Goal: Task Accomplishment & Management: Use online tool/utility

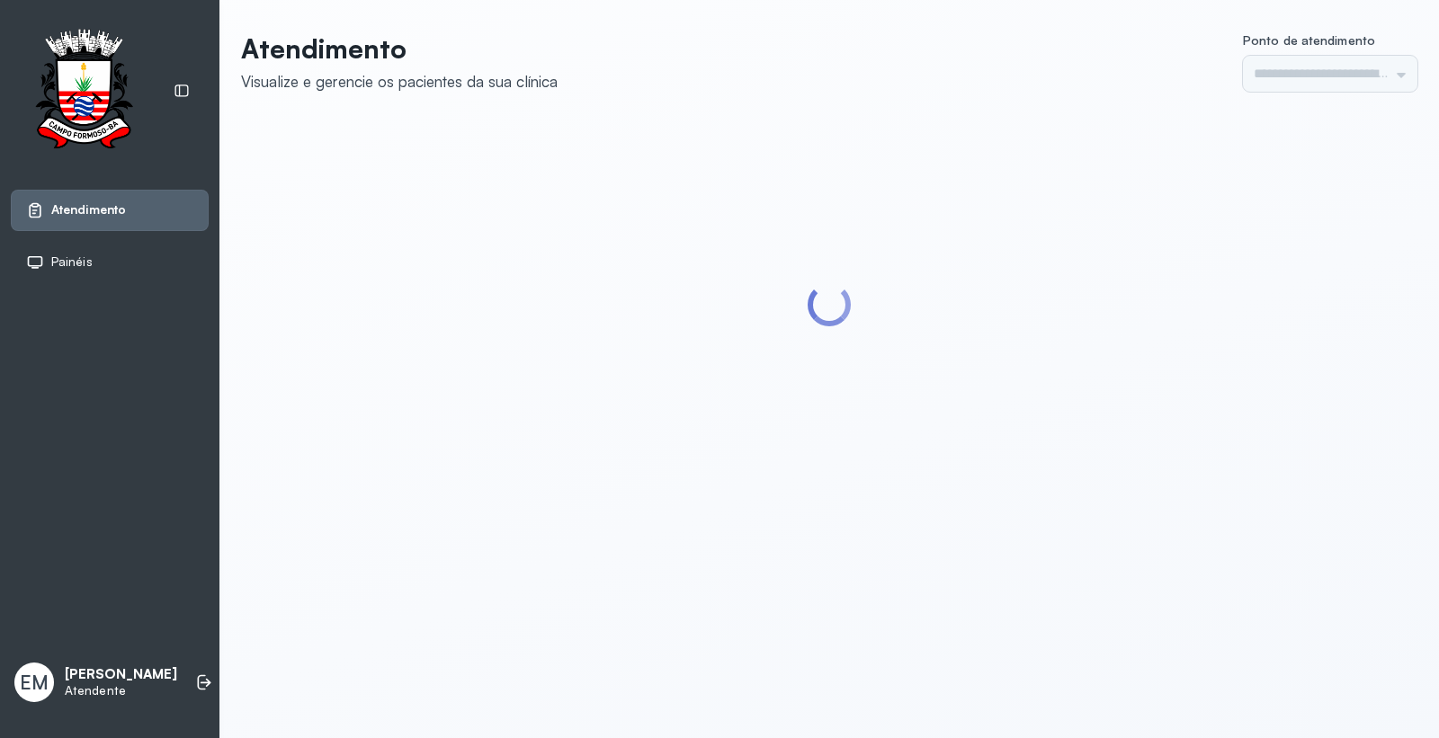
type input "*********"
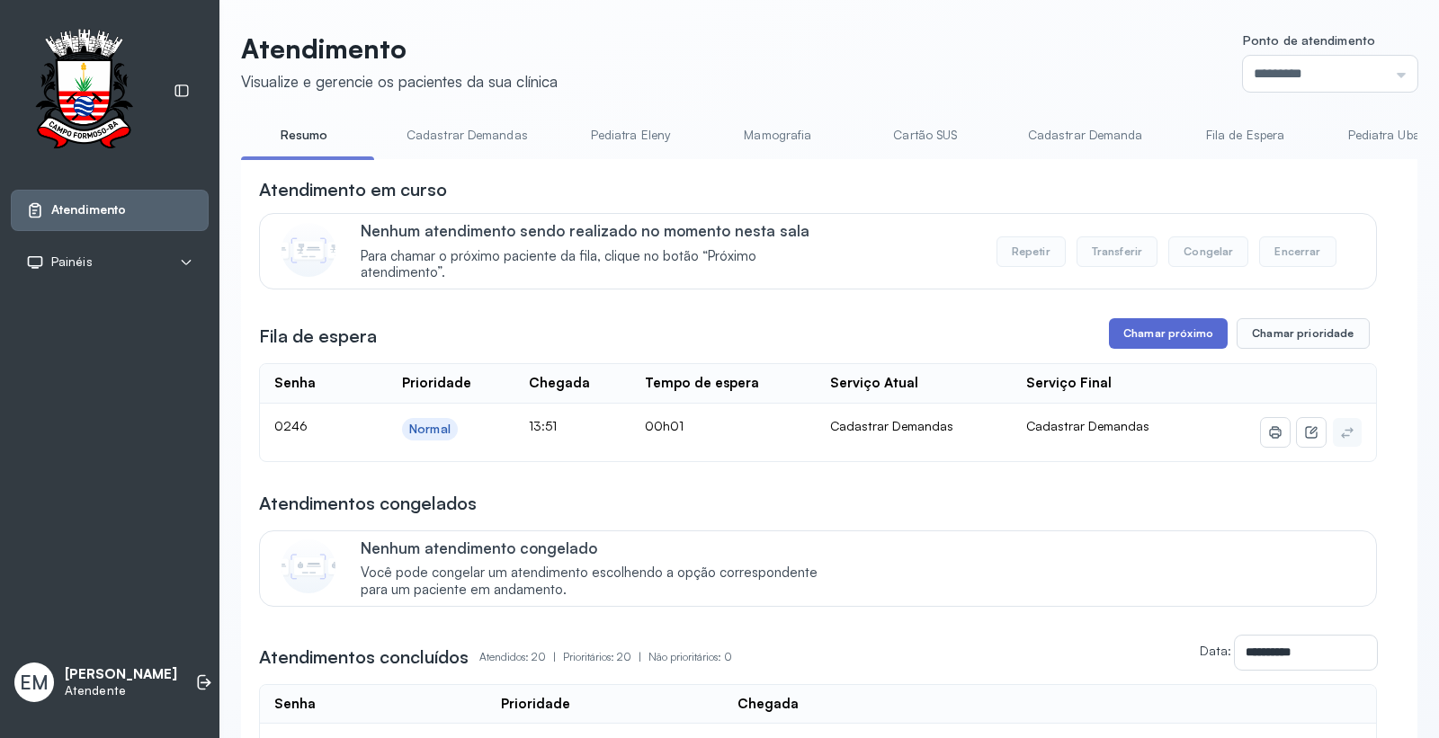
click at [1156, 335] on button "Chamar próximo" at bounding box center [1168, 333] width 119 height 31
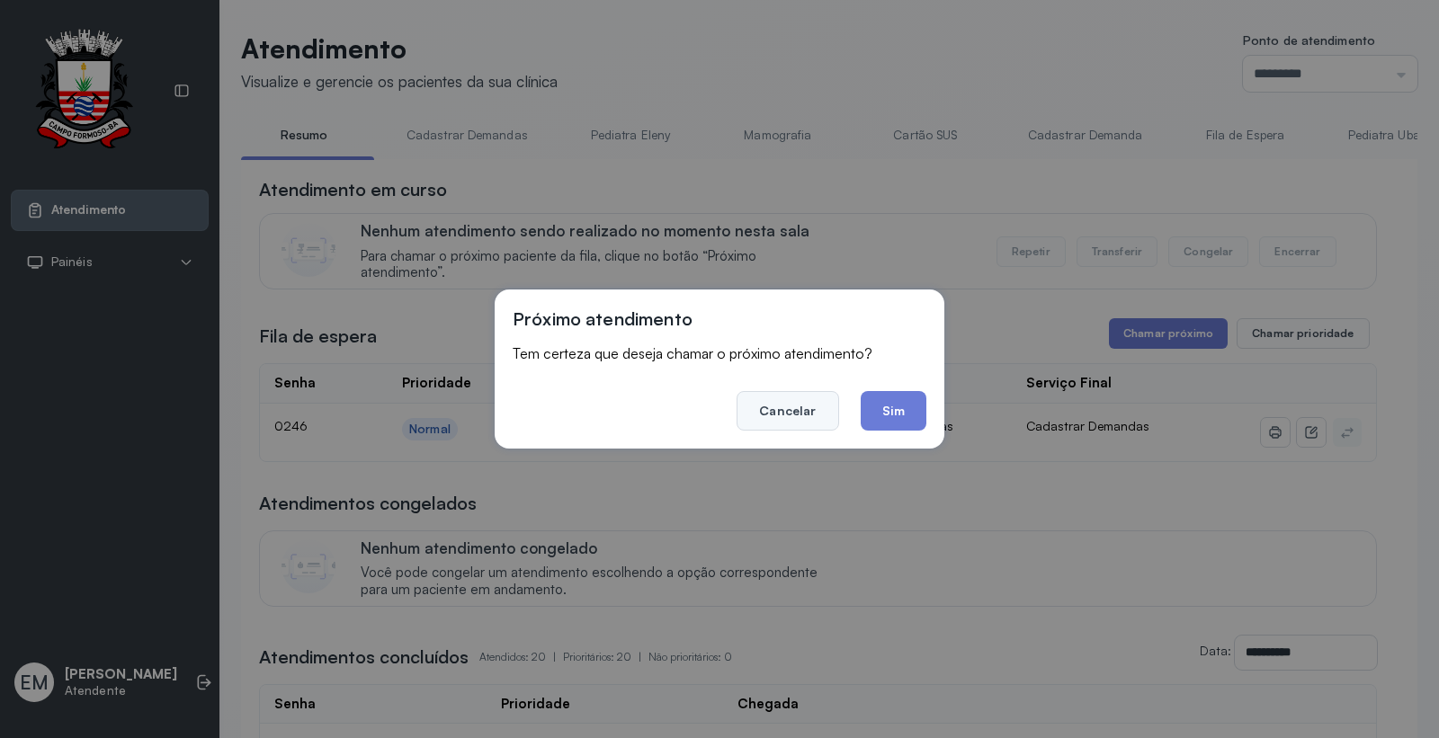
click at [779, 415] on button "Cancelar" at bounding box center [787, 411] width 102 height 40
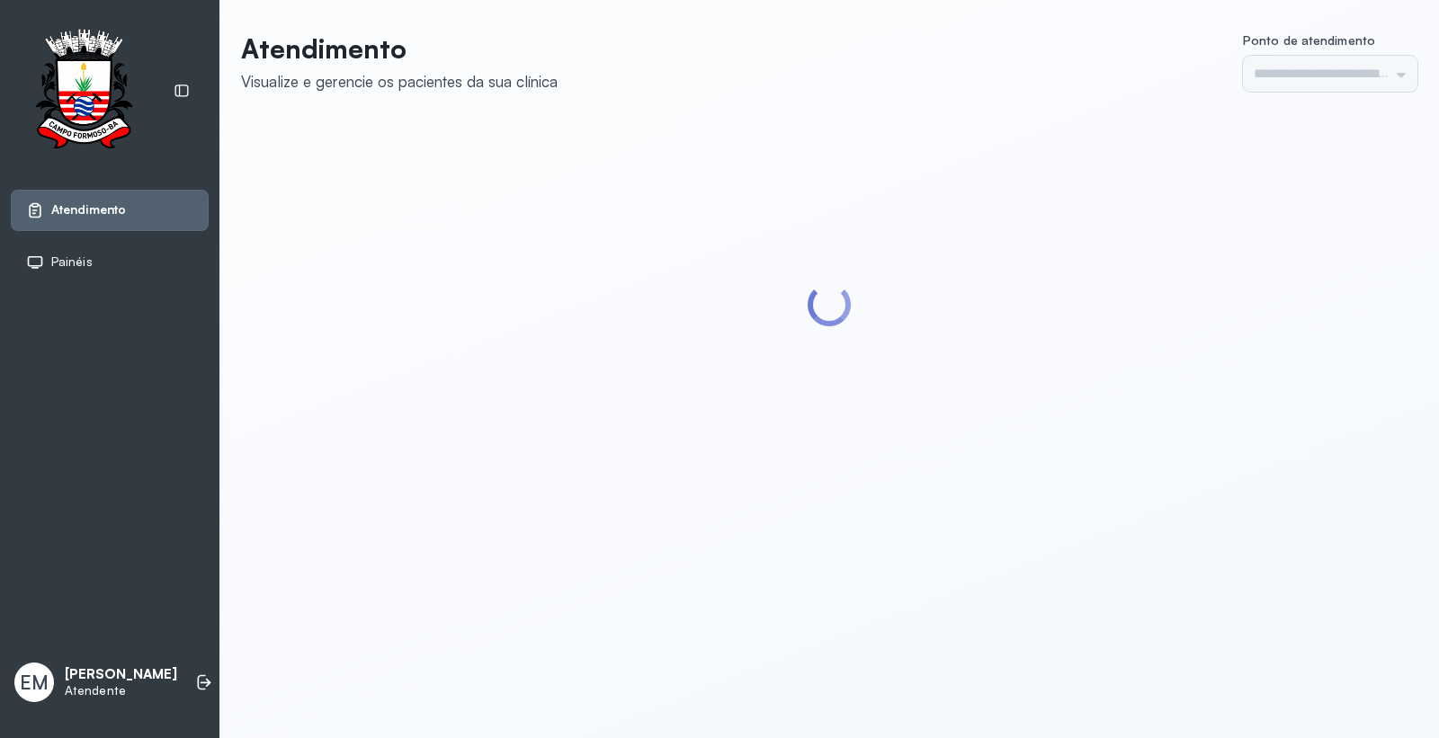
type input "*********"
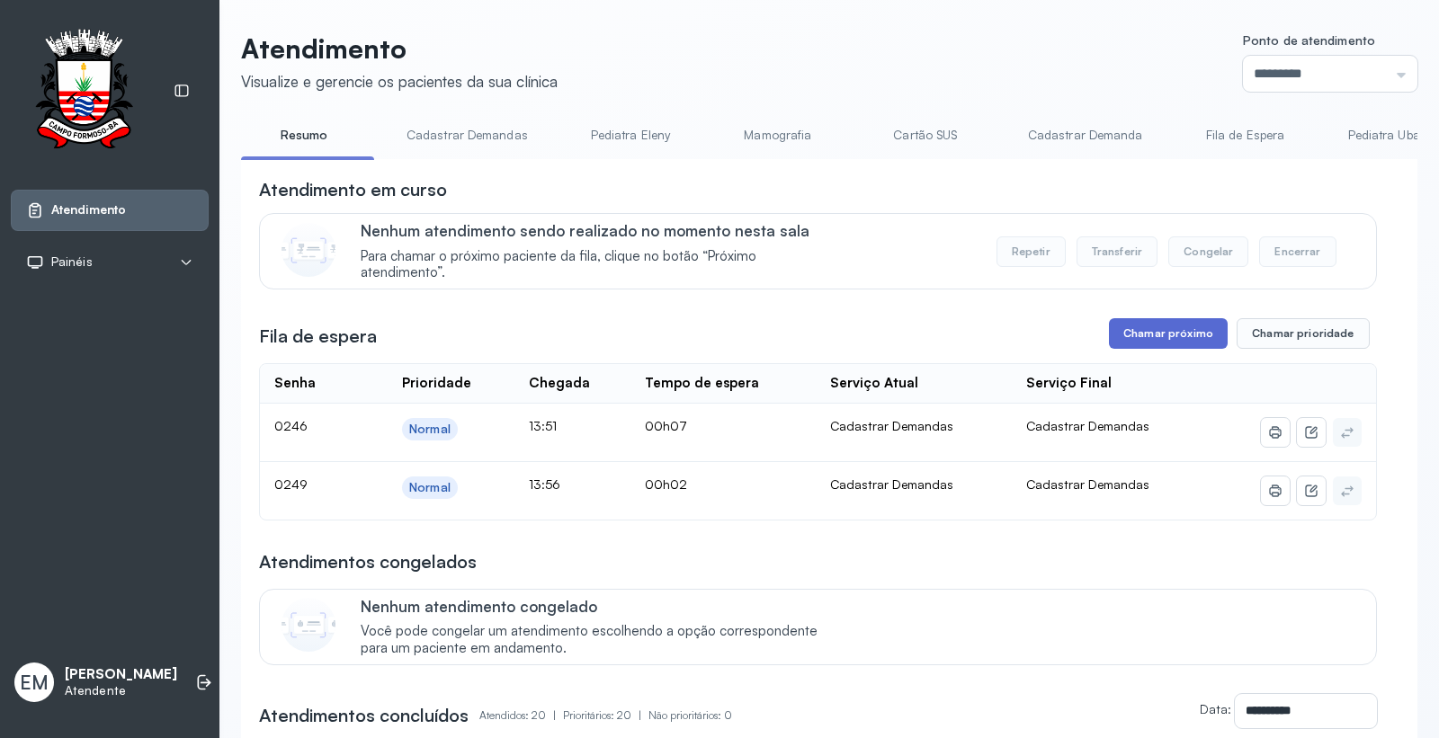
click at [1157, 333] on button "Chamar próximo" at bounding box center [1168, 333] width 119 height 31
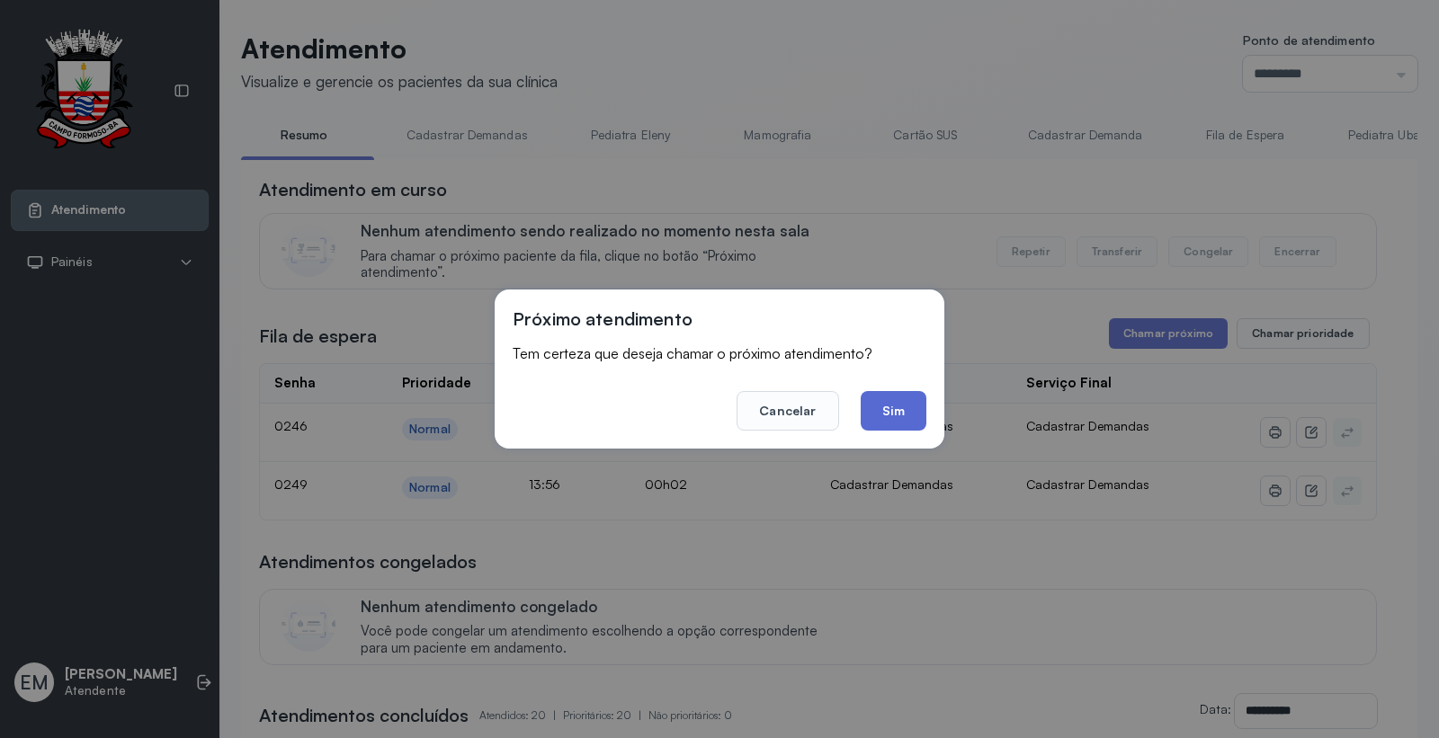
click at [906, 398] on button "Sim" at bounding box center [894, 411] width 66 height 40
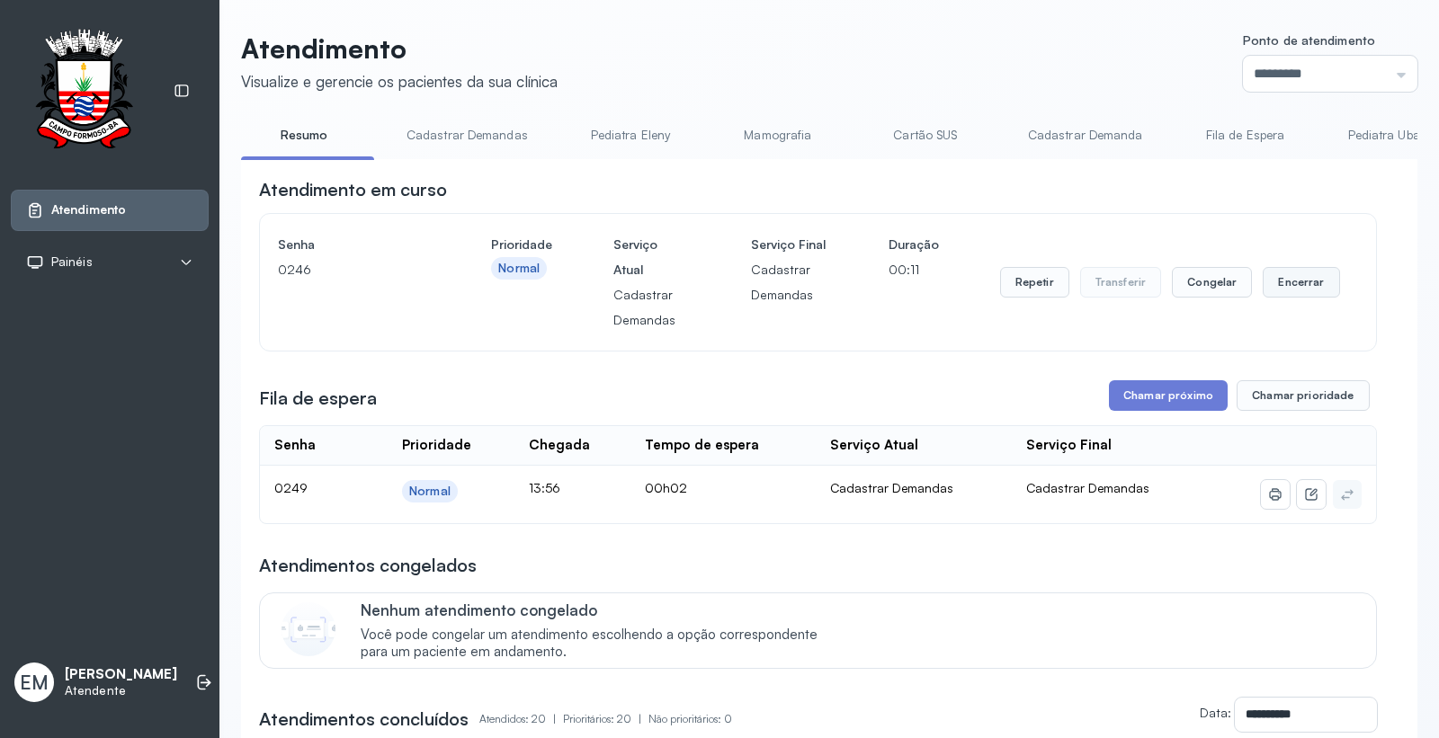
click at [1274, 283] on button "Encerrar" at bounding box center [1301, 282] width 76 height 31
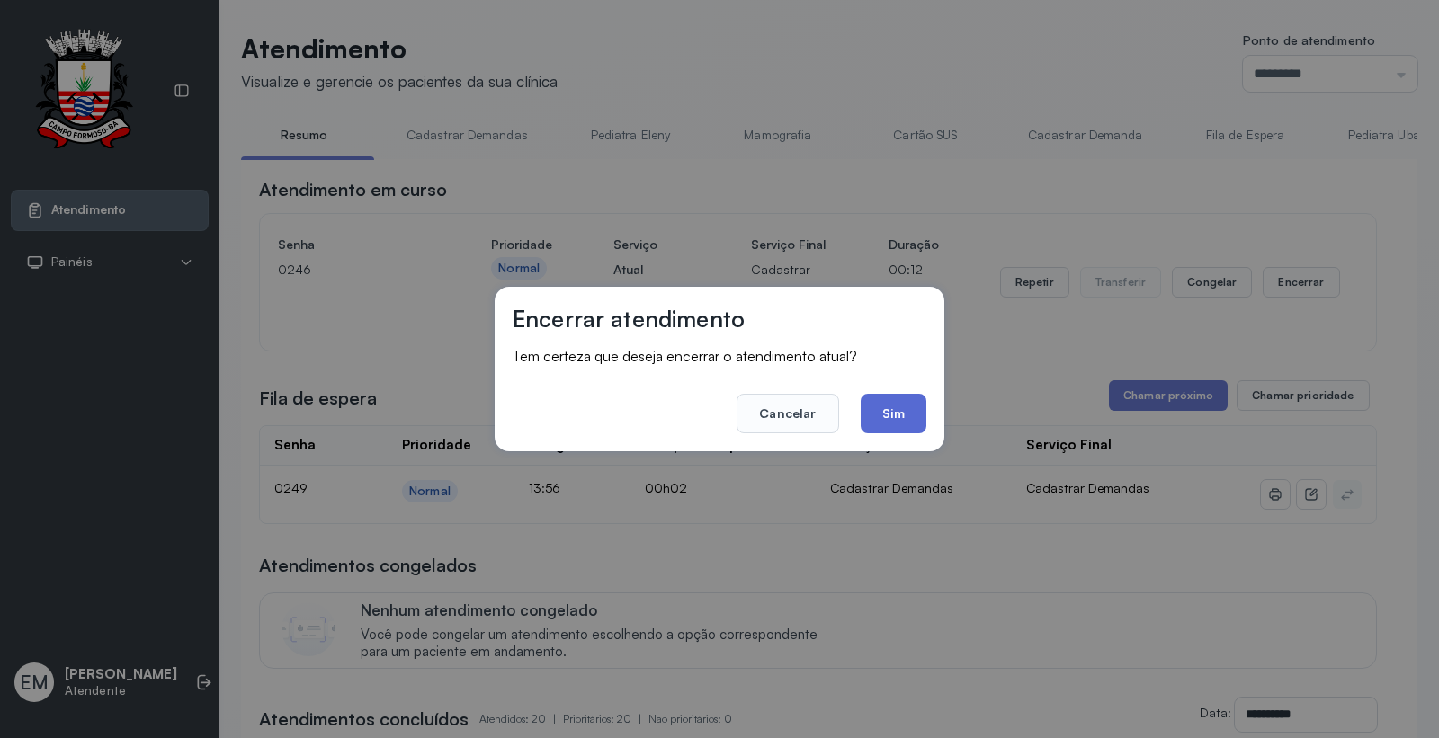
click at [882, 415] on button "Sim" at bounding box center [894, 414] width 66 height 40
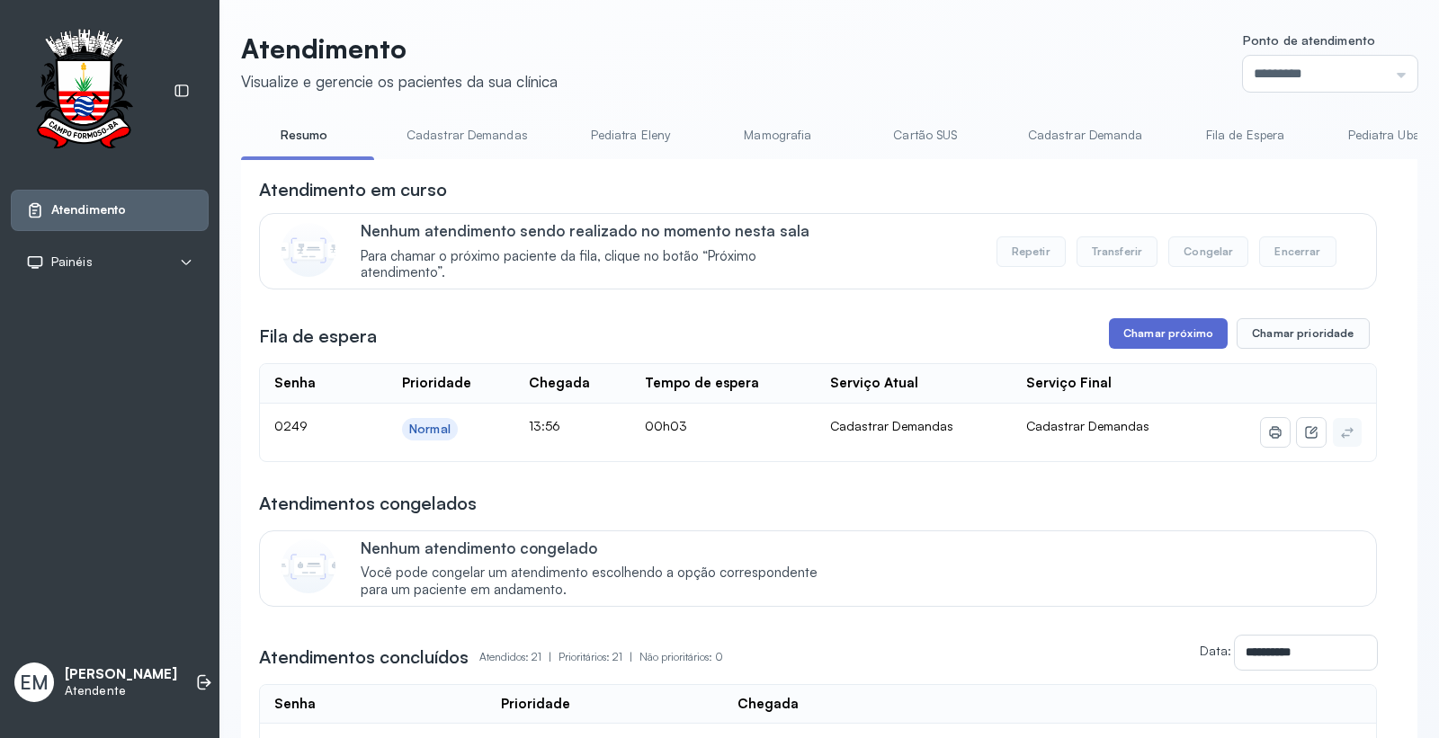
click at [1158, 338] on button "Chamar próximo" at bounding box center [1168, 333] width 119 height 31
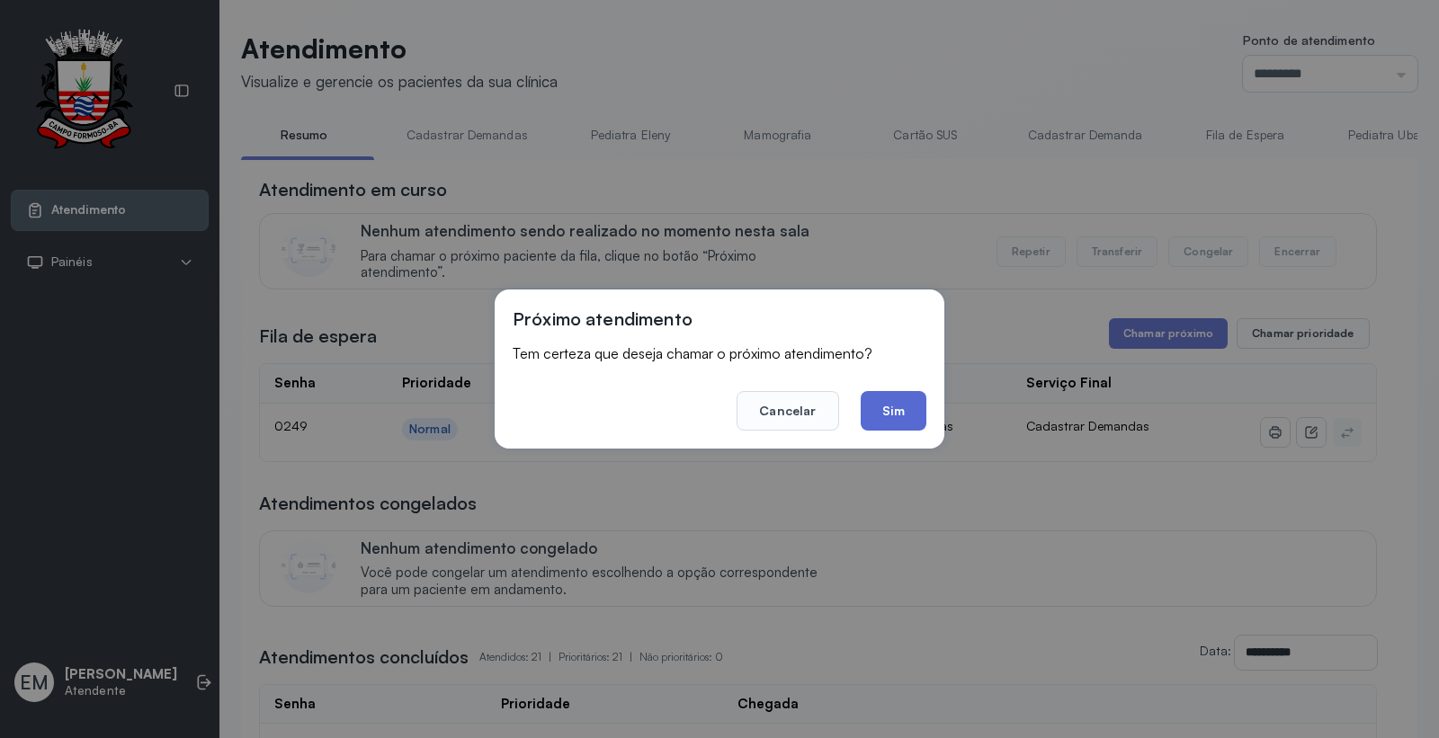
click at [901, 408] on button "Sim" at bounding box center [894, 411] width 66 height 40
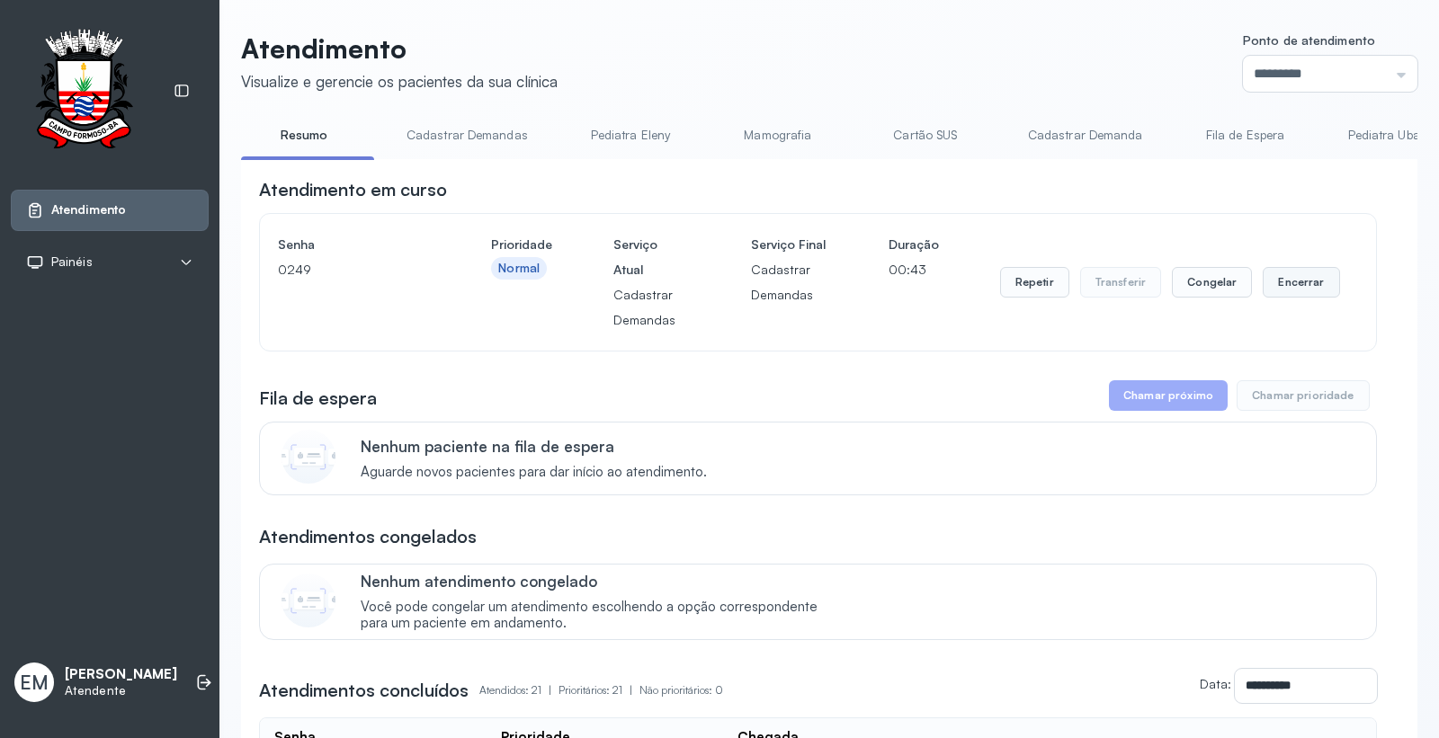
click at [1278, 275] on button "Encerrar" at bounding box center [1301, 282] width 76 height 31
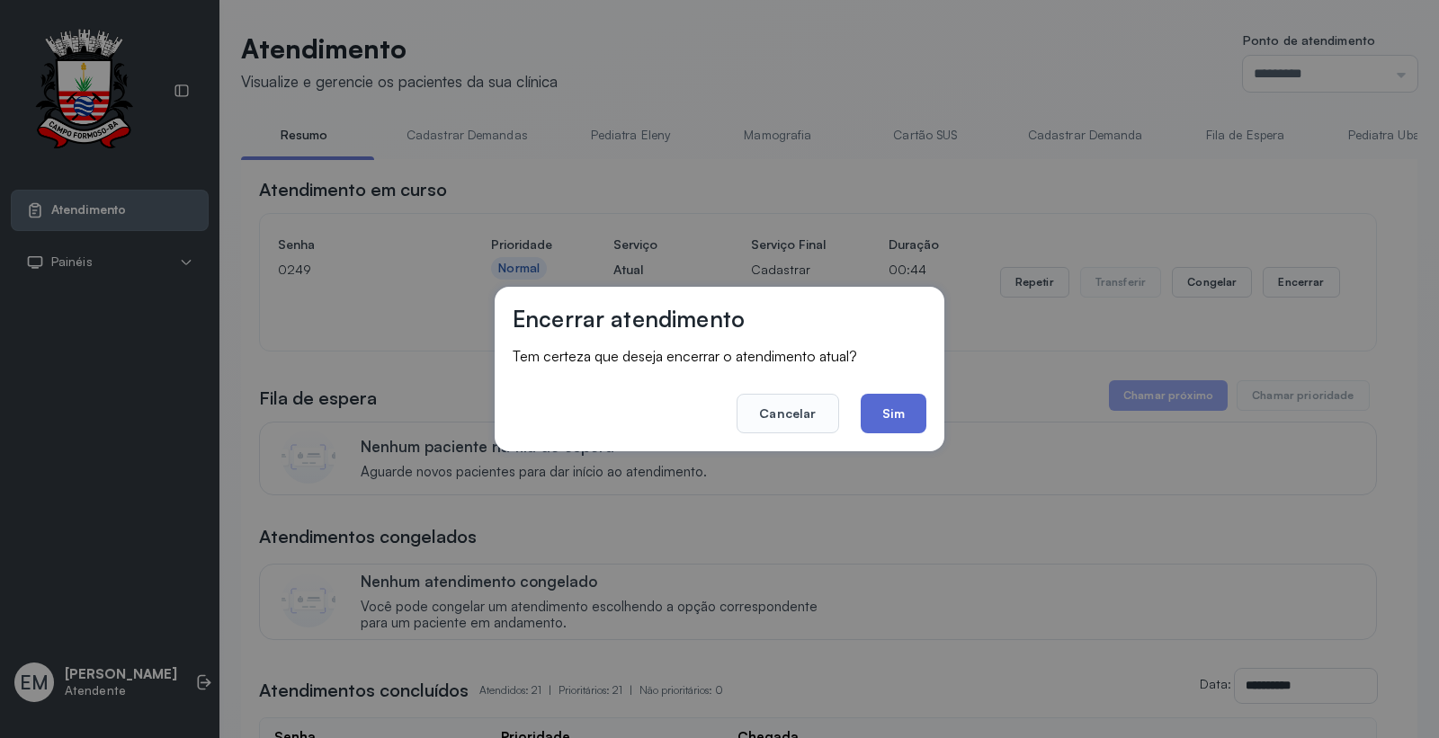
click at [887, 407] on button "Sim" at bounding box center [894, 414] width 66 height 40
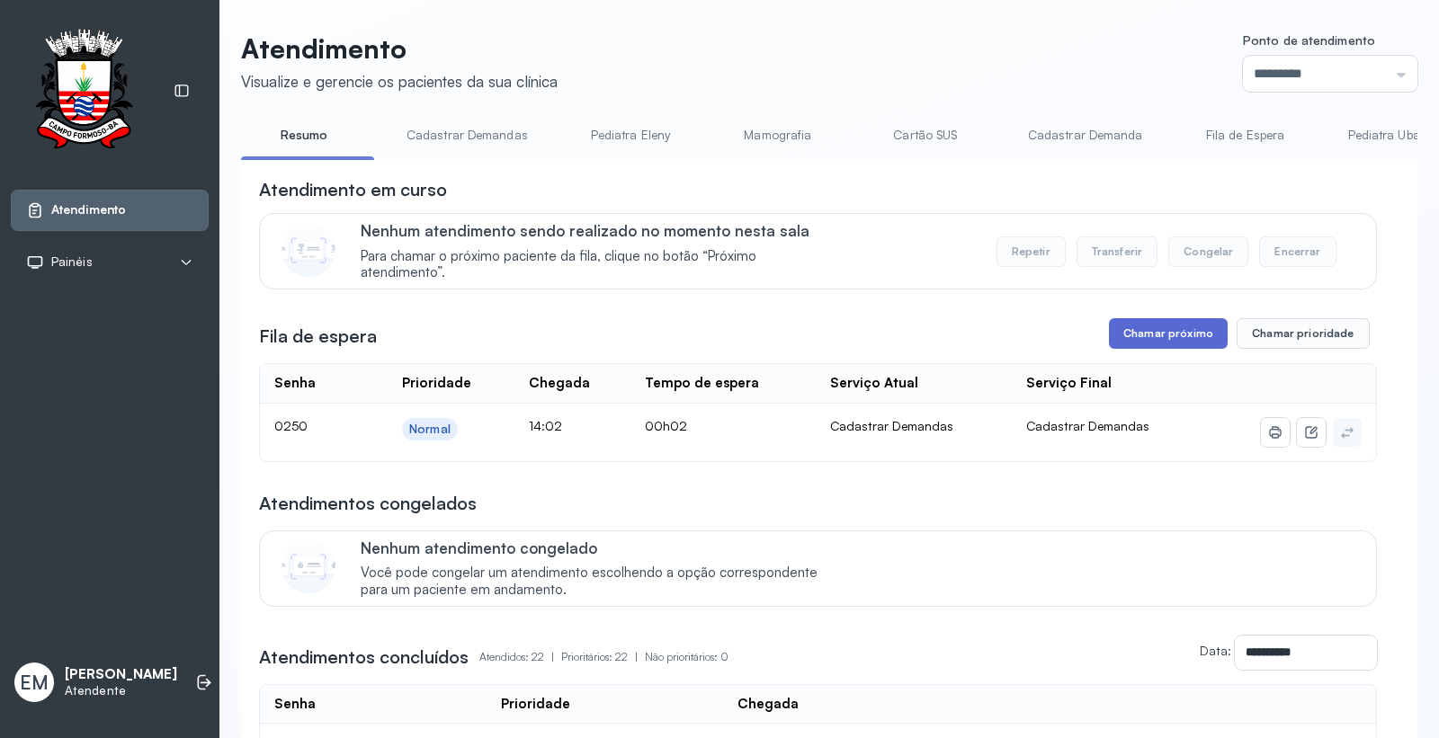
click at [1142, 328] on button "Chamar próximo" at bounding box center [1168, 333] width 119 height 31
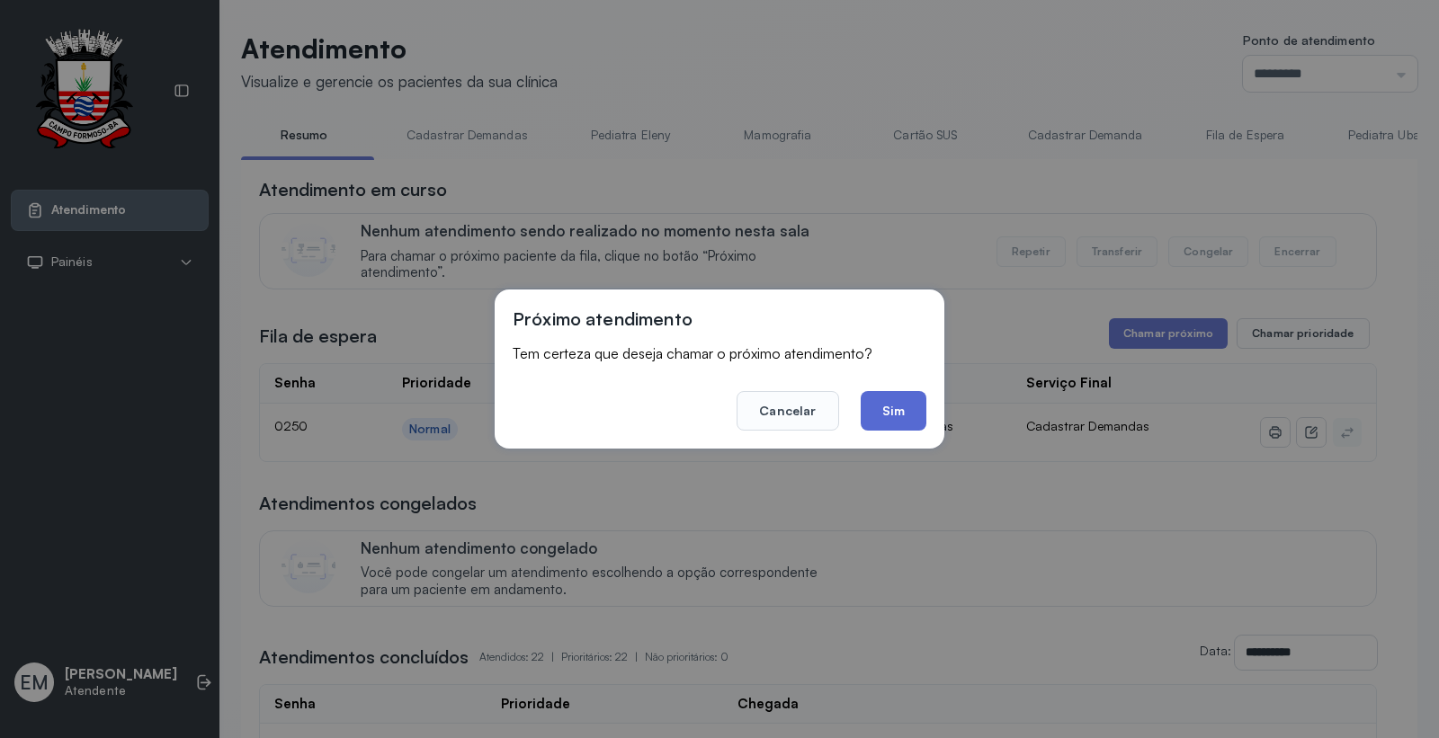
click at [910, 410] on button "Sim" at bounding box center [894, 411] width 66 height 40
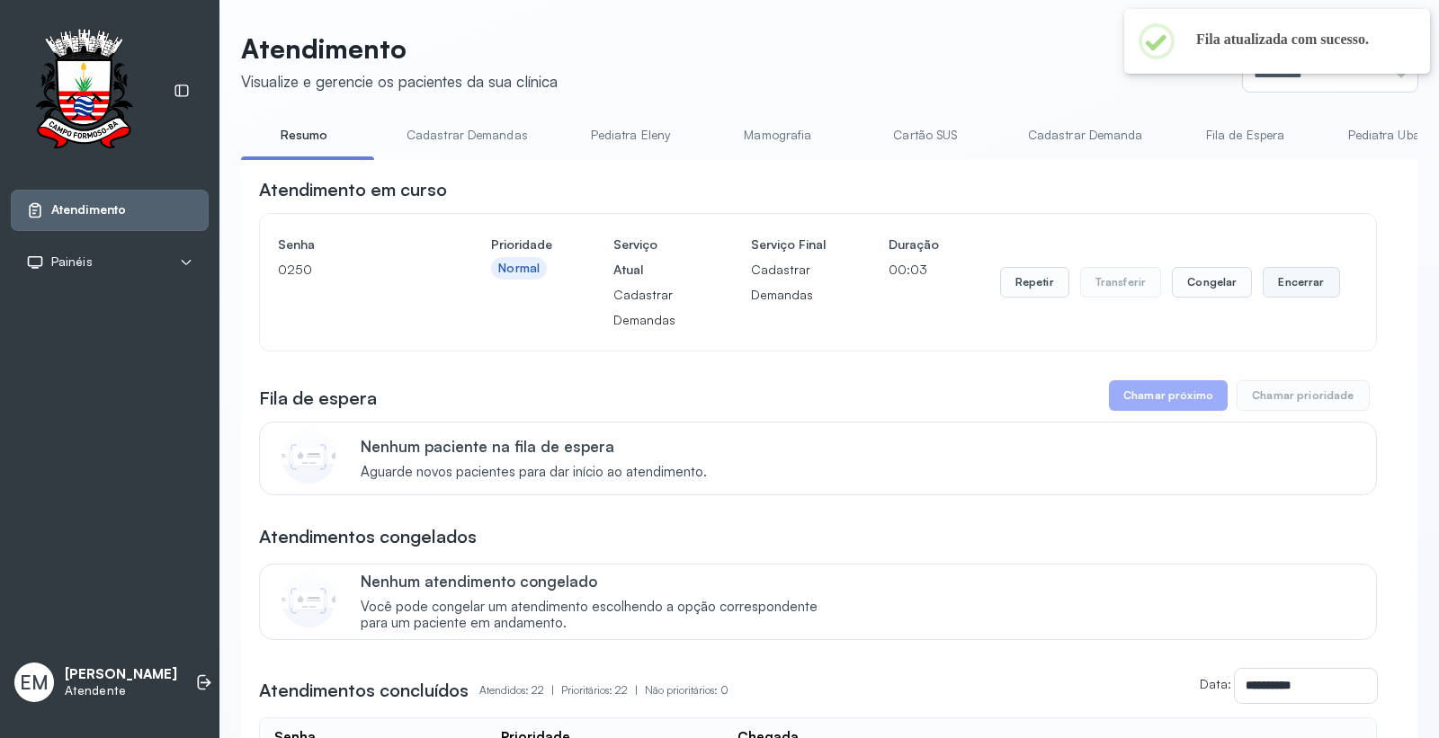
click at [1271, 281] on button "Encerrar" at bounding box center [1301, 282] width 76 height 31
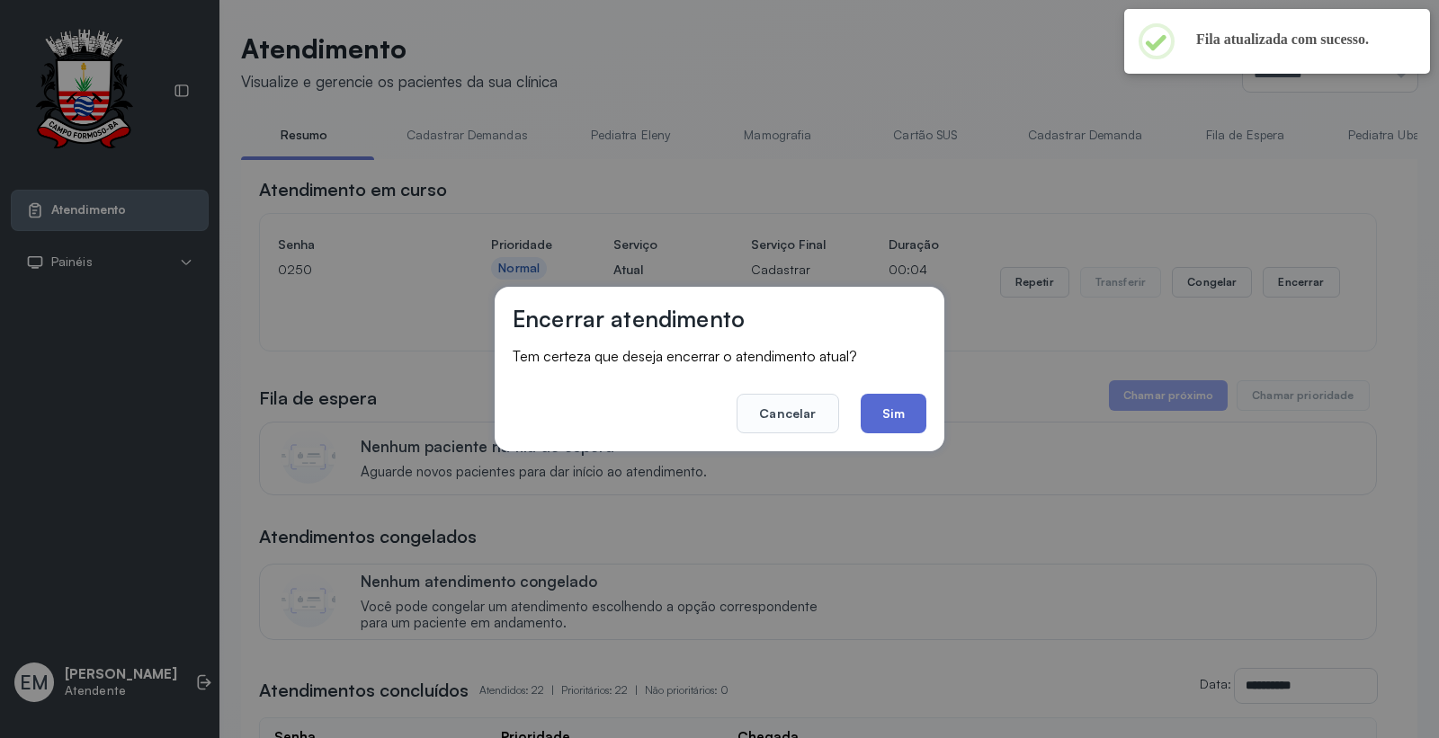
click at [899, 408] on button "Sim" at bounding box center [894, 414] width 66 height 40
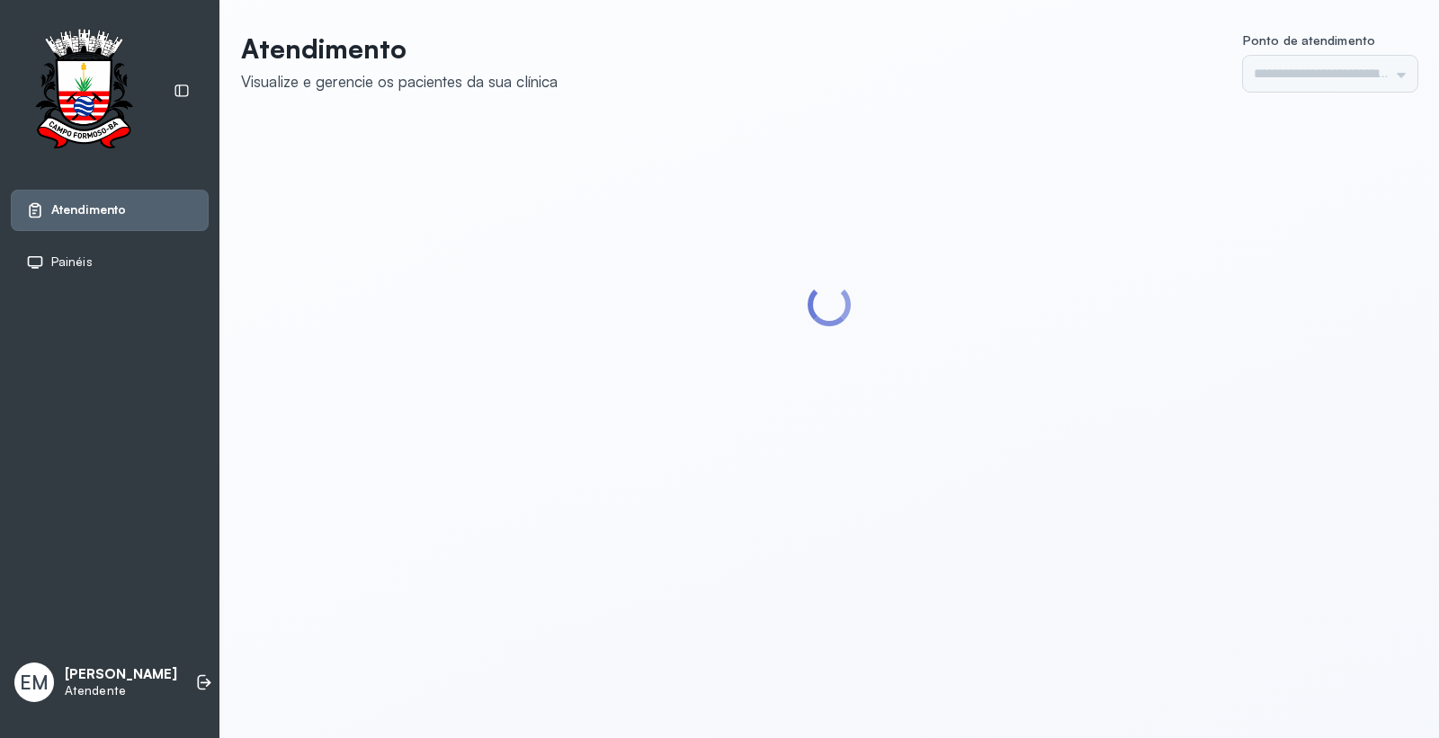
type input "*********"
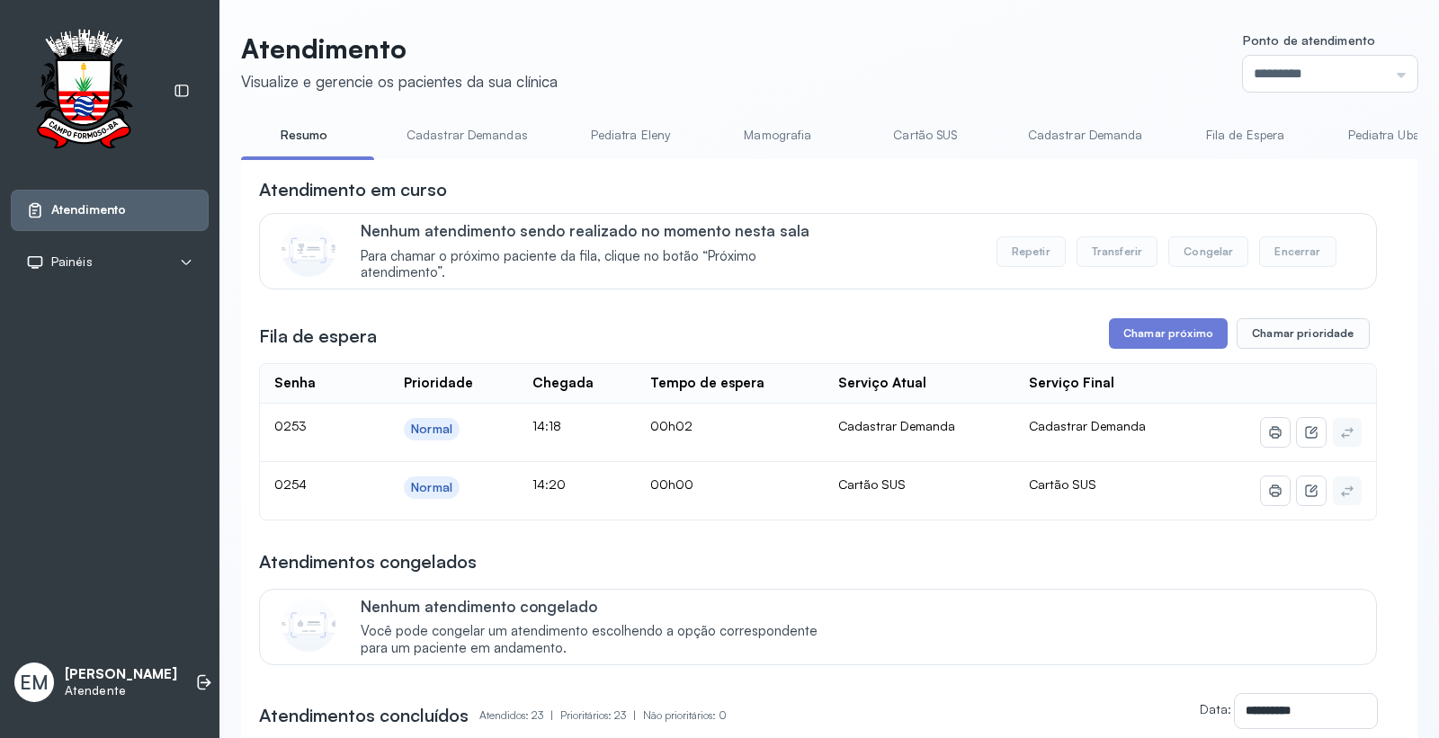
click at [926, 127] on link "Cartão SUS" at bounding box center [925, 136] width 126 height 30
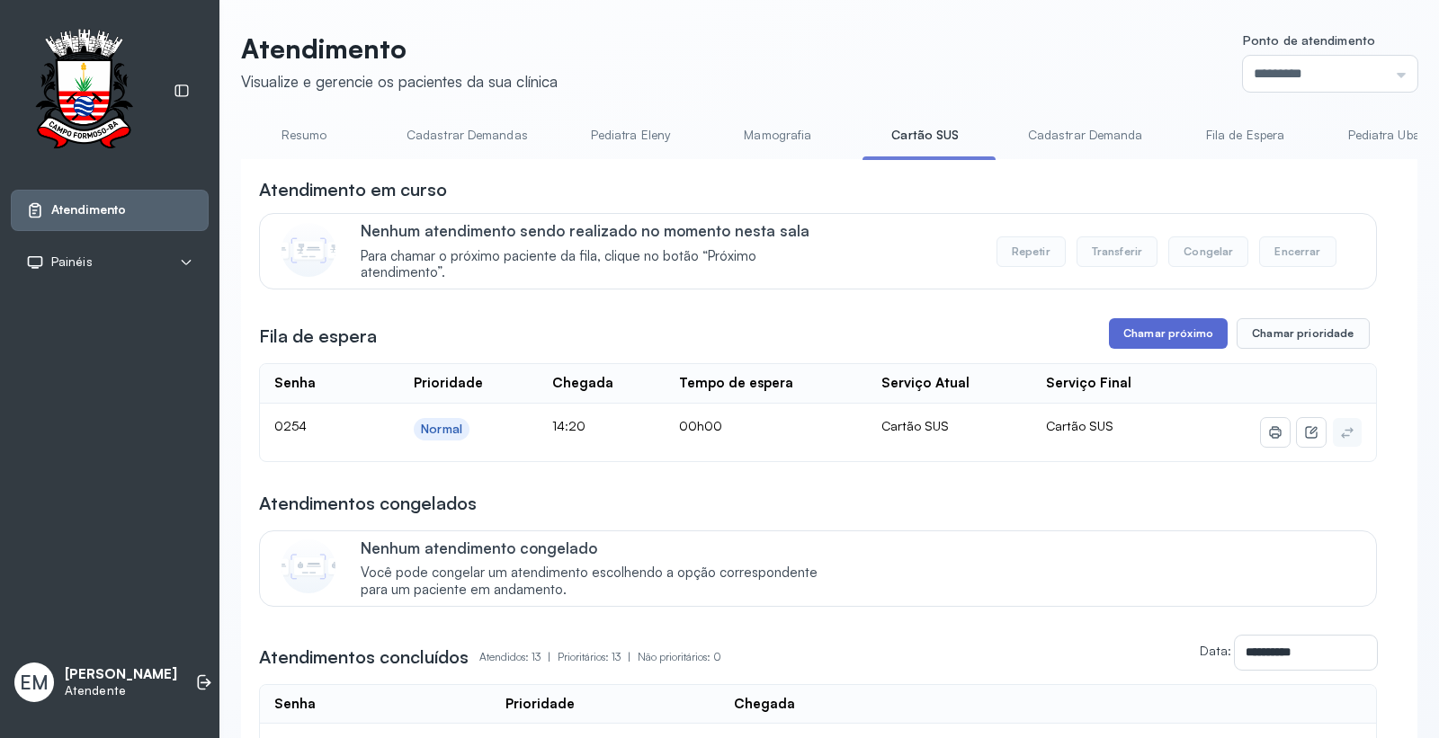
click at [1158, 342] on button "Chamar próximo" at bounding box center [1168, 333] width 119 height 31
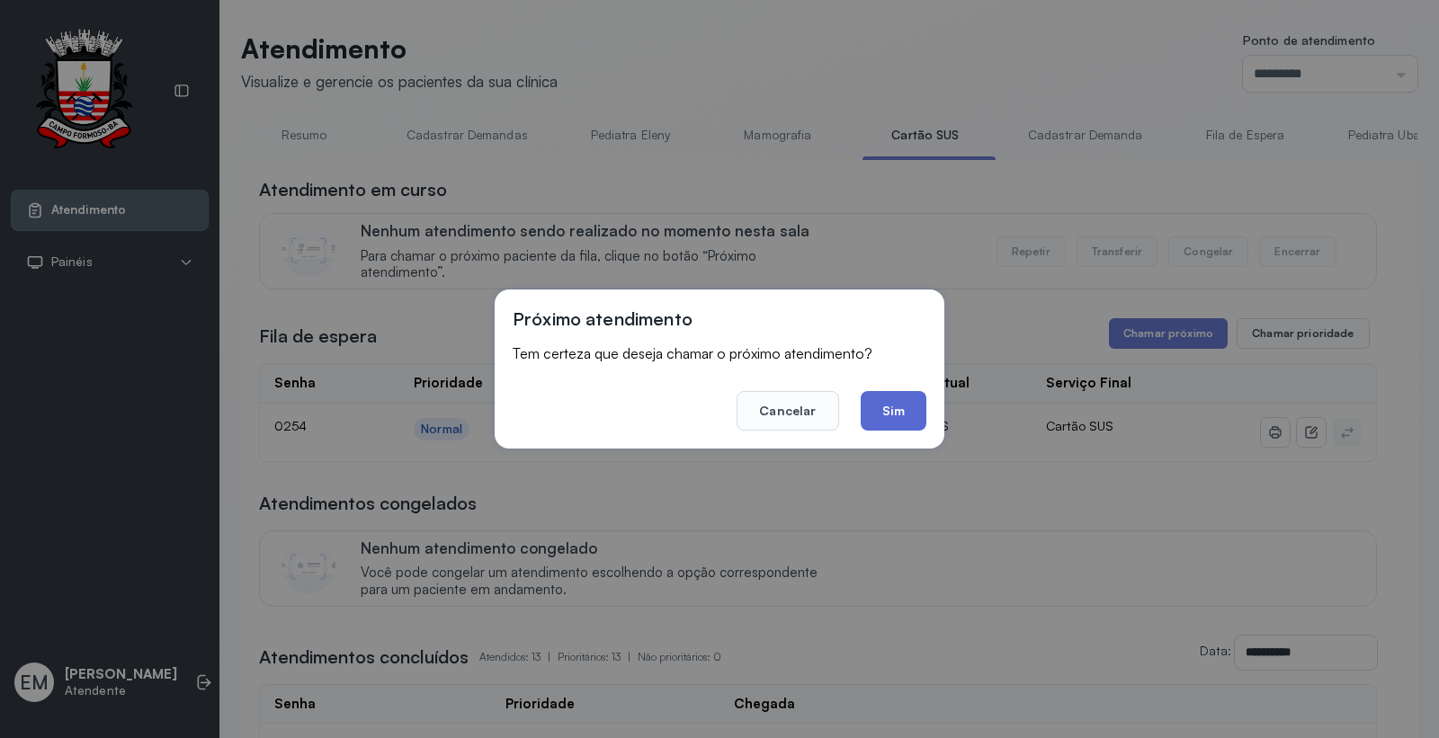
drag, startPoint x: 909, startPoint y: 415, endPoint x: 486, endPoint y: 16, distance: 581.4
click at [906, 414] on button "Sim" at bounding box center [894, 411] width 66 height 40
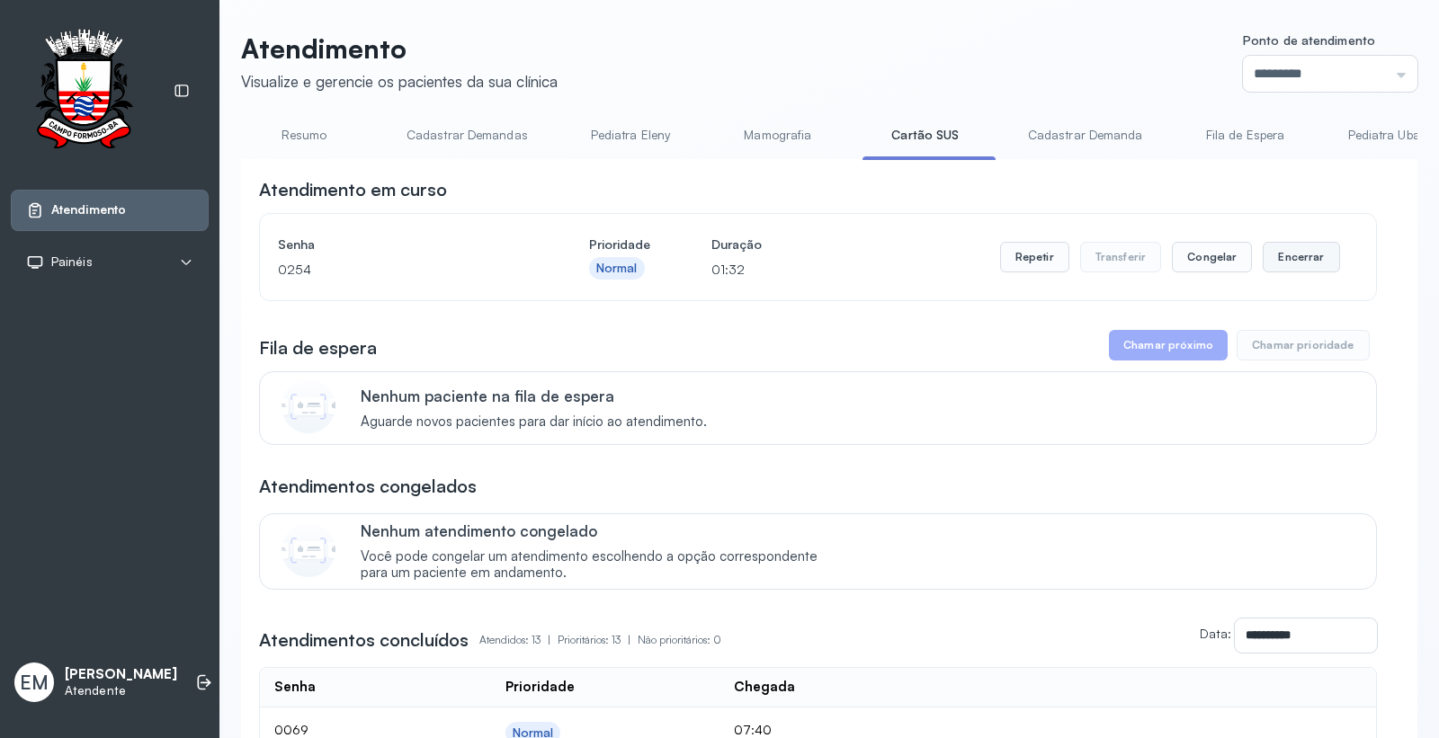
click at [1272, 254] on button "Encerrar" at bounding box center [1301, 257] width 76 height 31
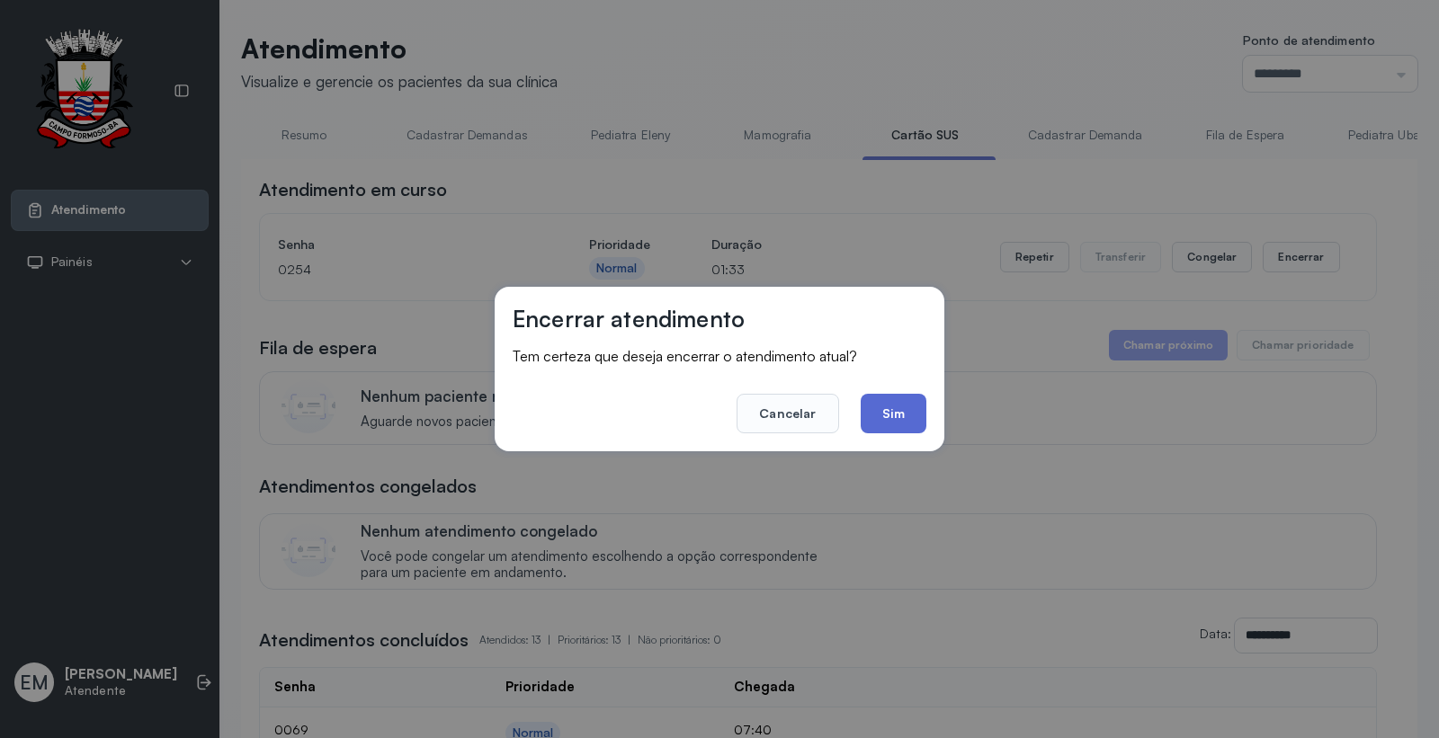
click at [882, 414] on button "Sim" at bounding box center [894, 414] width 66 height 40
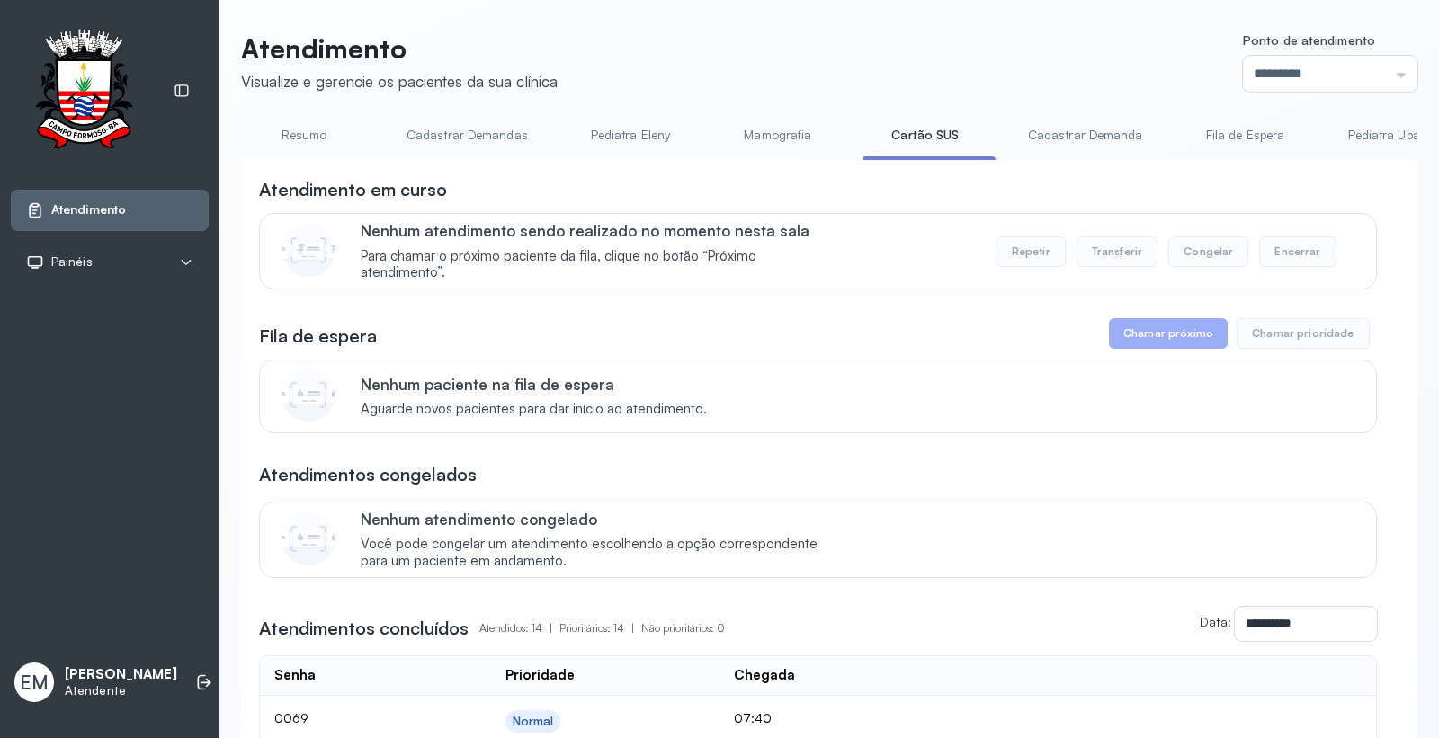
click at [330, 127] on link "Resumo" at bounding box center [304, 136] width 126 height 30
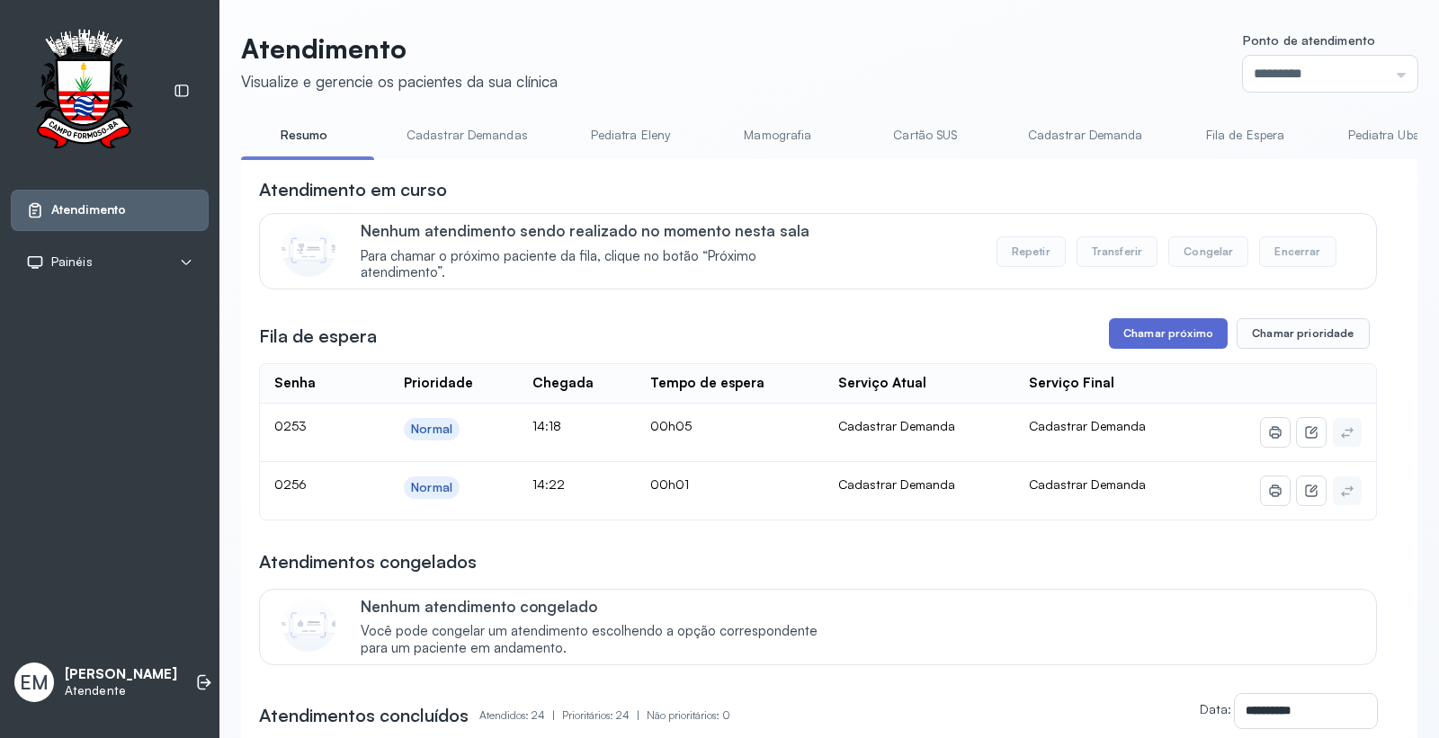
click at [1190, 338] on button "Chamar próximo" at bounding box center [1168, 333] width 119 height 31
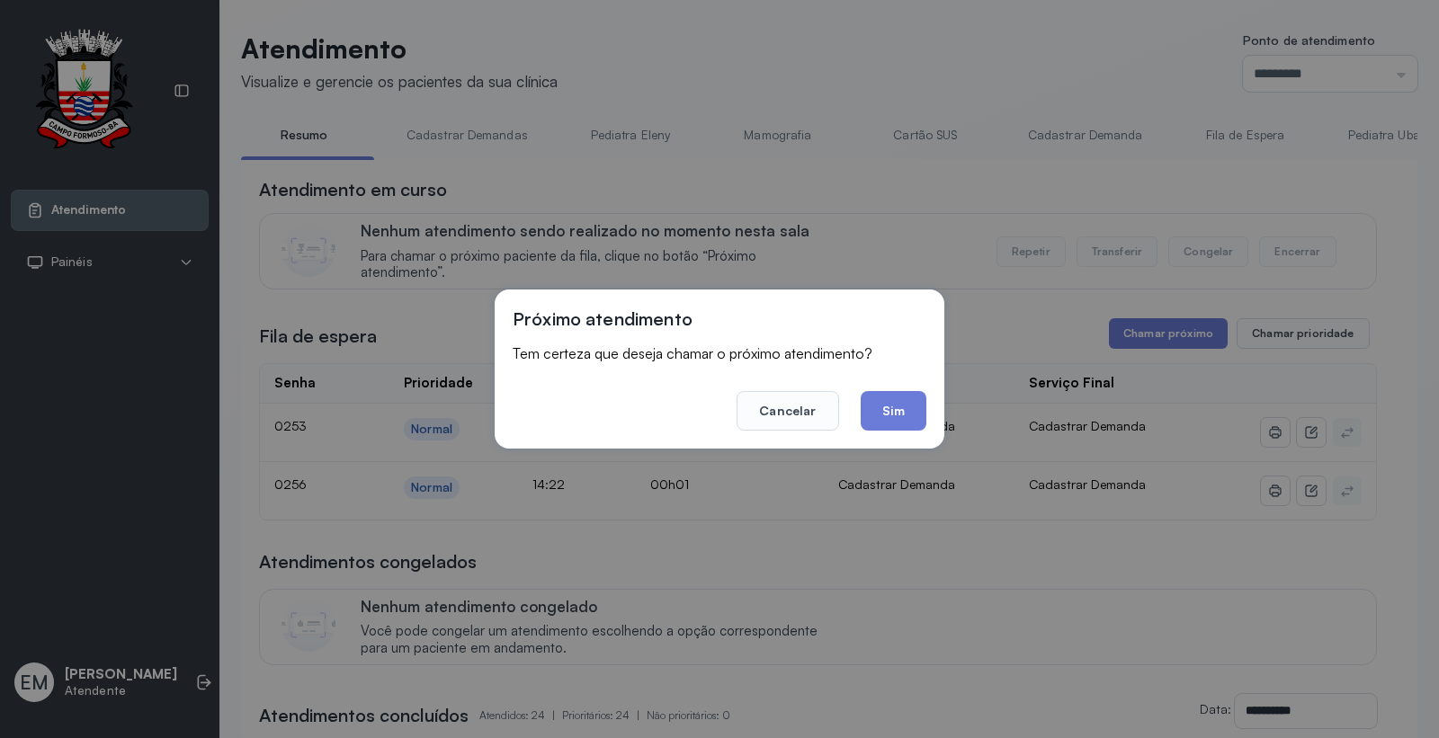
click at [913, 401] on button "Sim" at bounding box center [894, 411] width 66 height 40
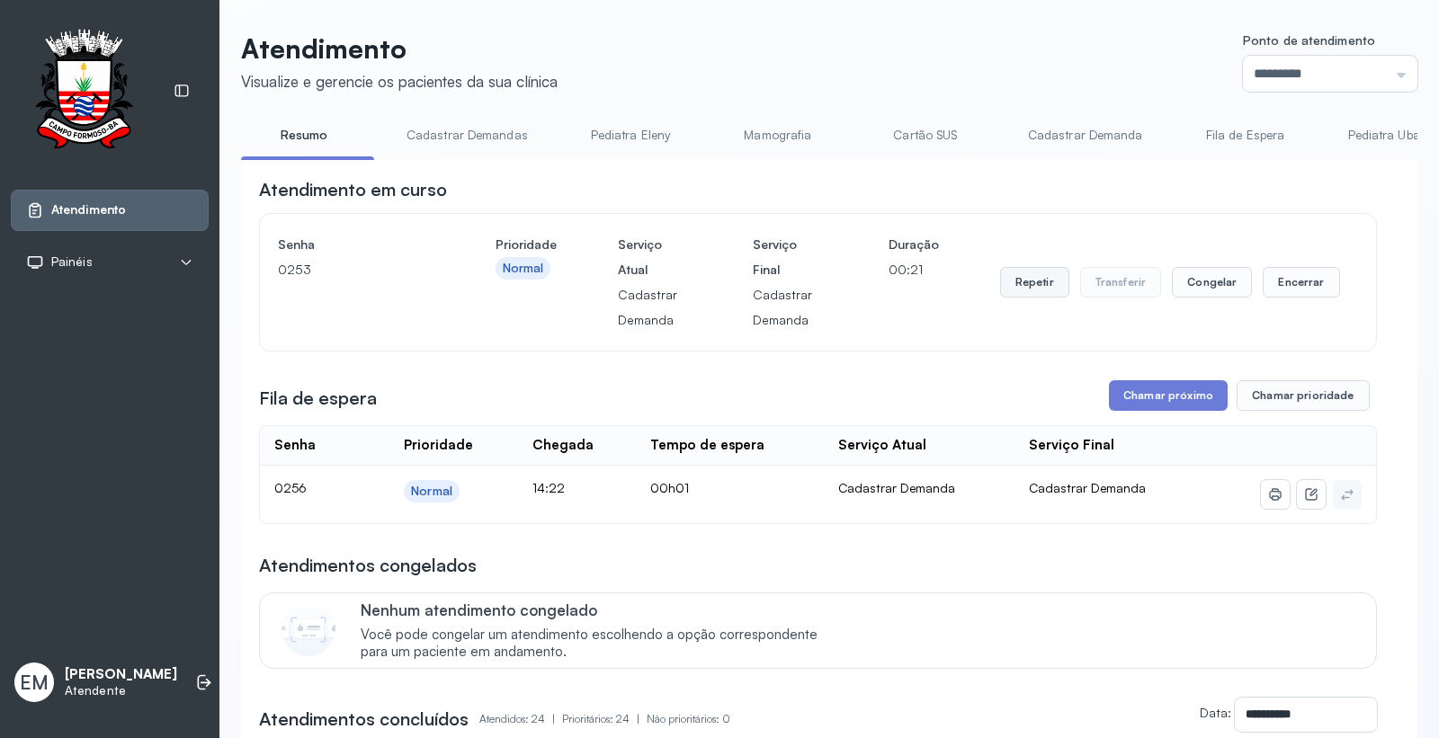
click at [1001, 289] on button "Repetir" at bounding box center [1034, 282] width 69 height 31
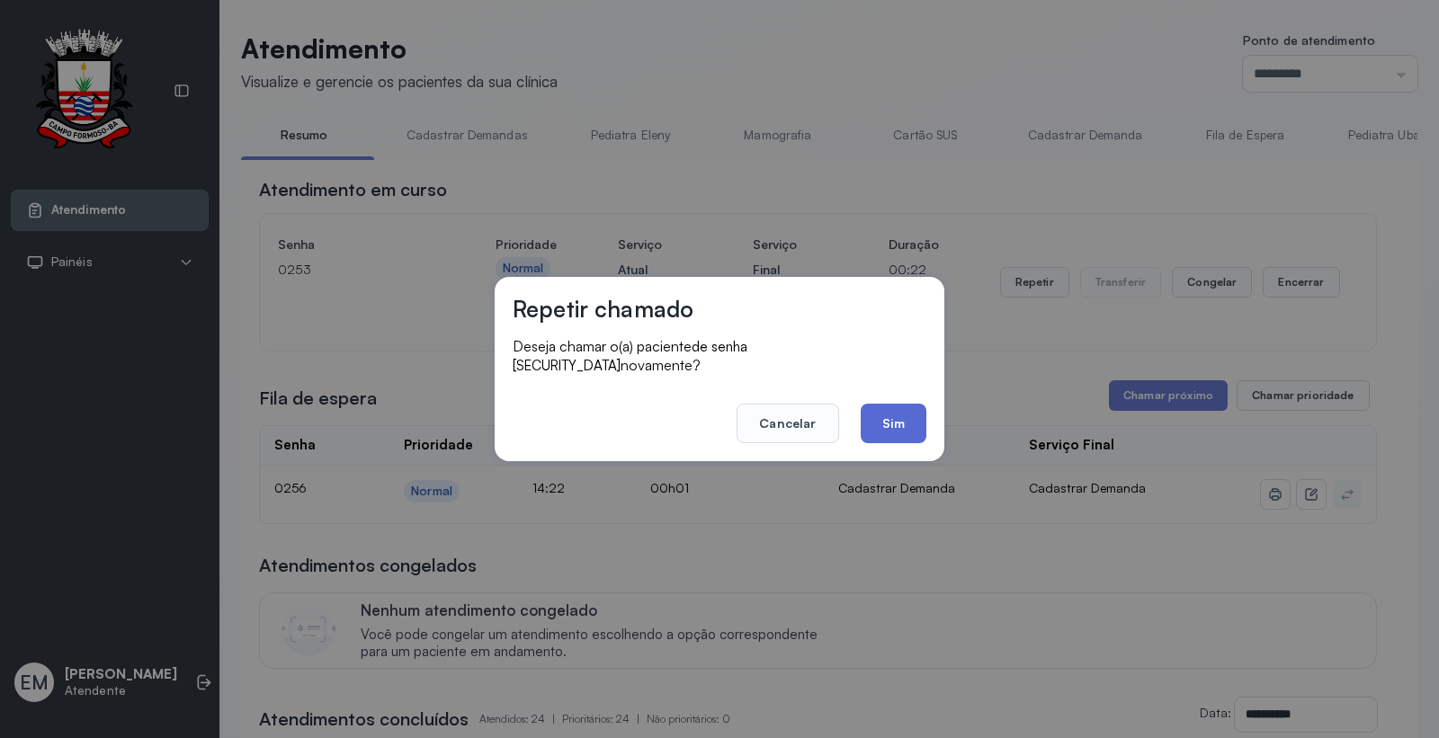
click at [906, 406] on button "Sim" at bounding box center [894, 424] width 66 height 40
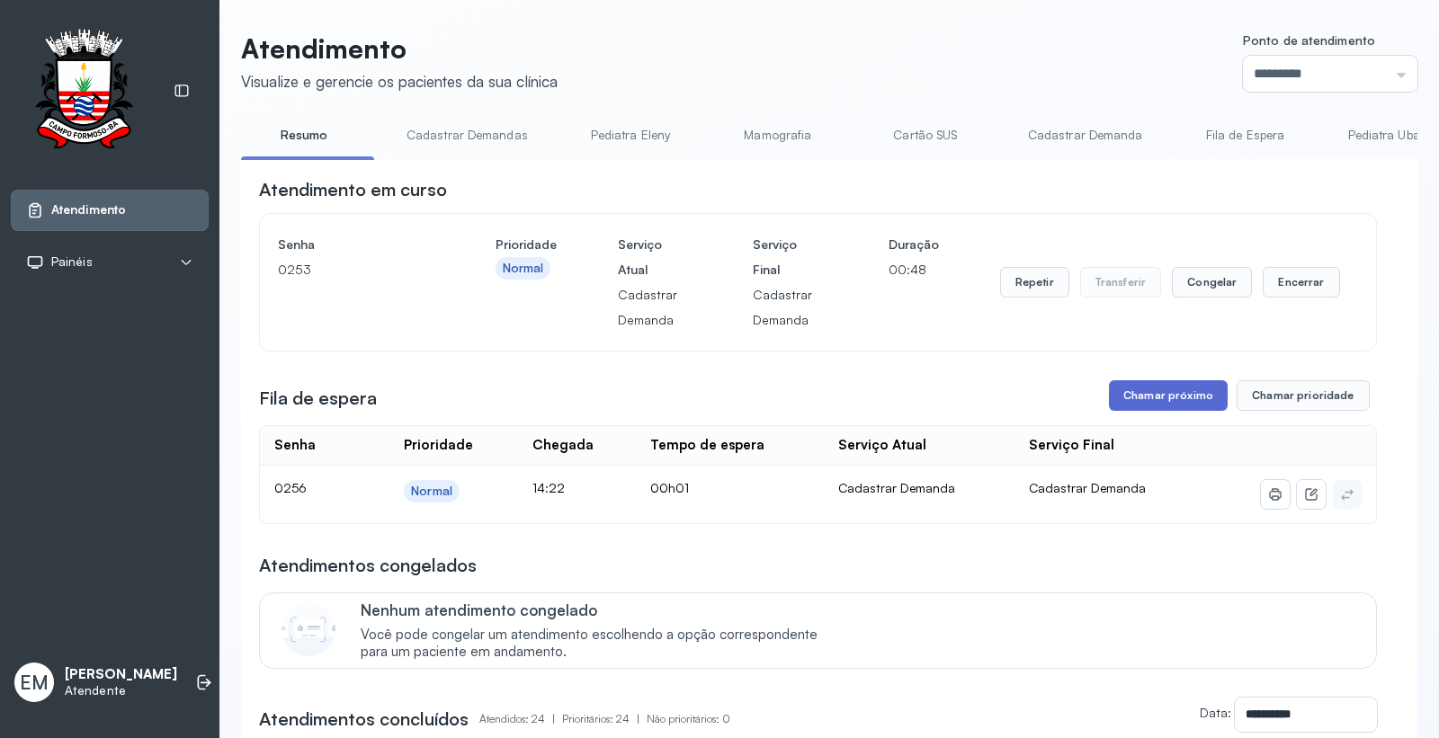
click at [1110, 402] on button "Chamar próximo" at bounding box center [1168, 395] width 119 height 31
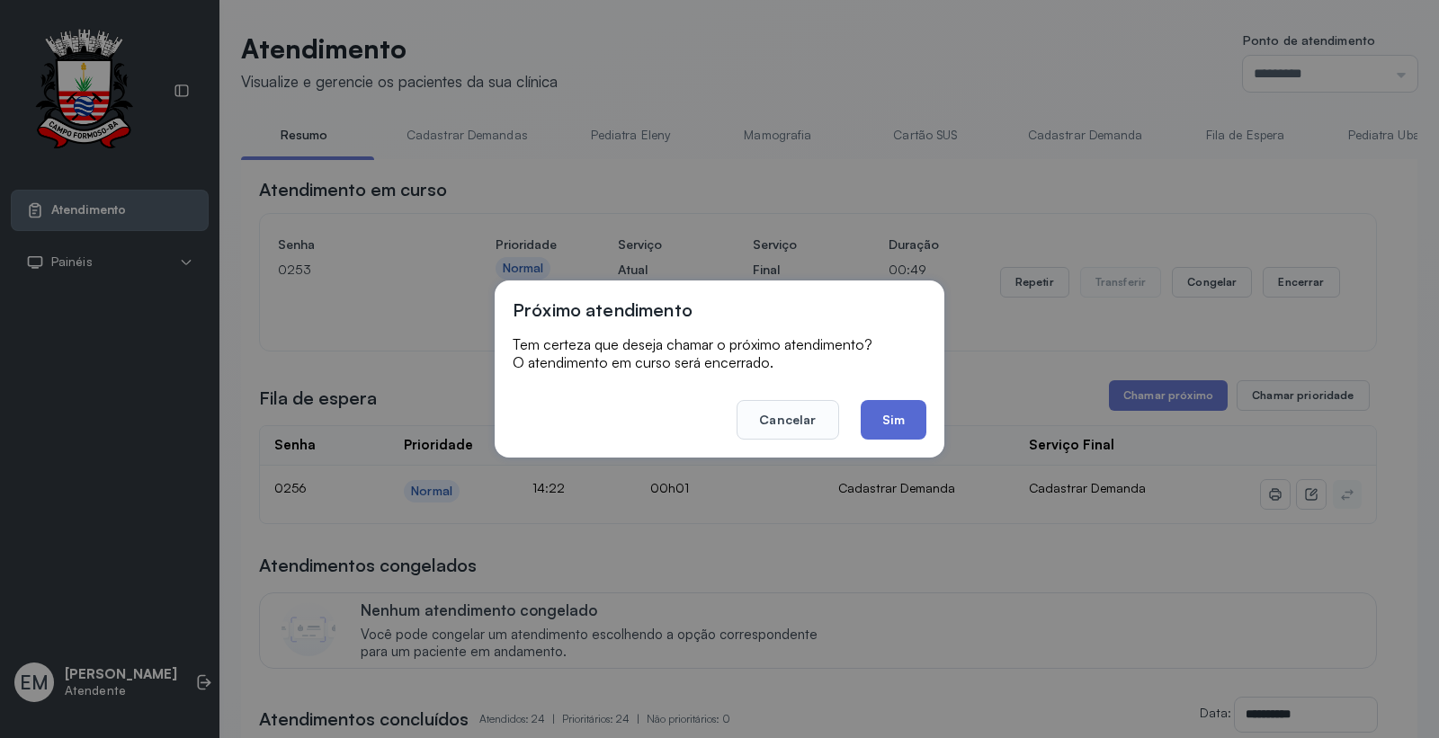
click at [896, 411] on button "Sim" at bounding box center [894, 420] width 66 height 40
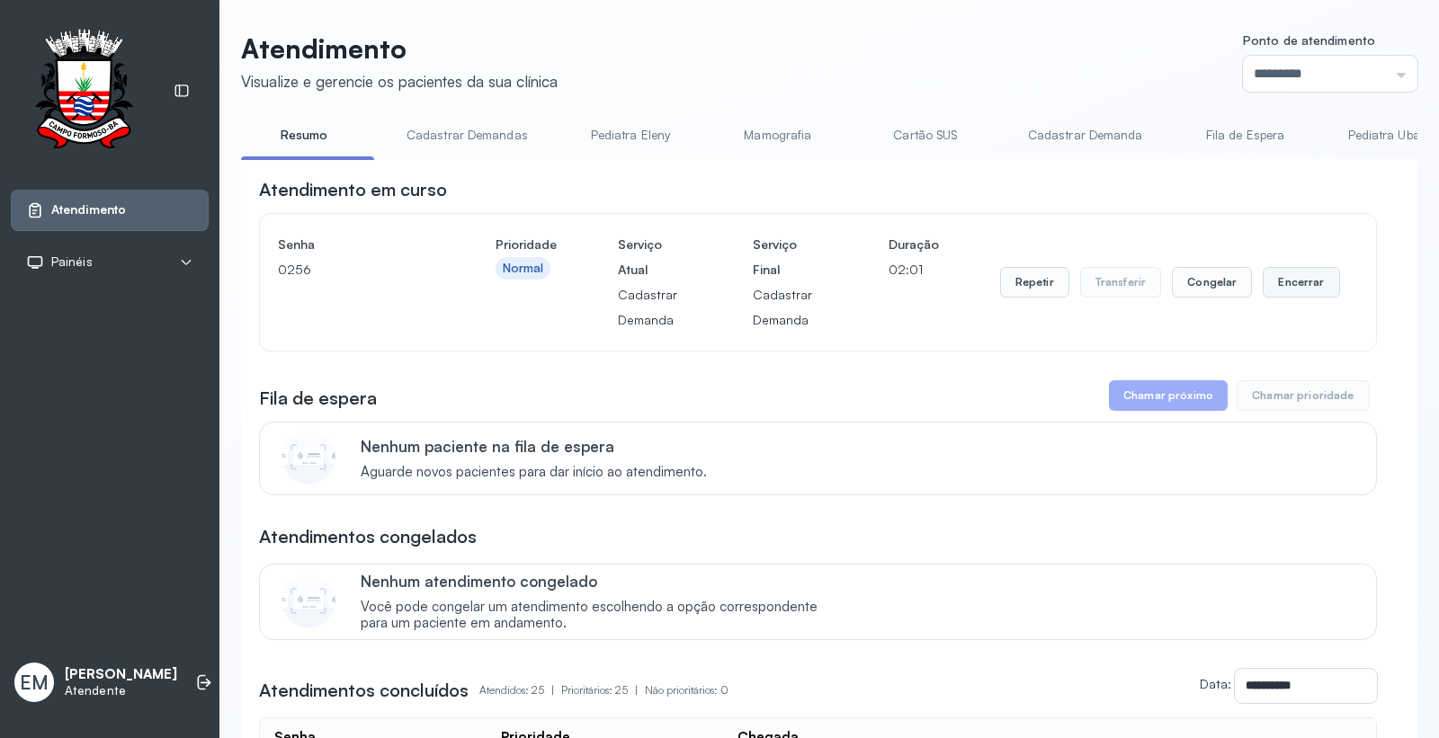
click at [1295, 279] on button "Encerrar" at bounding box center [1301, 282] width 76 height 31
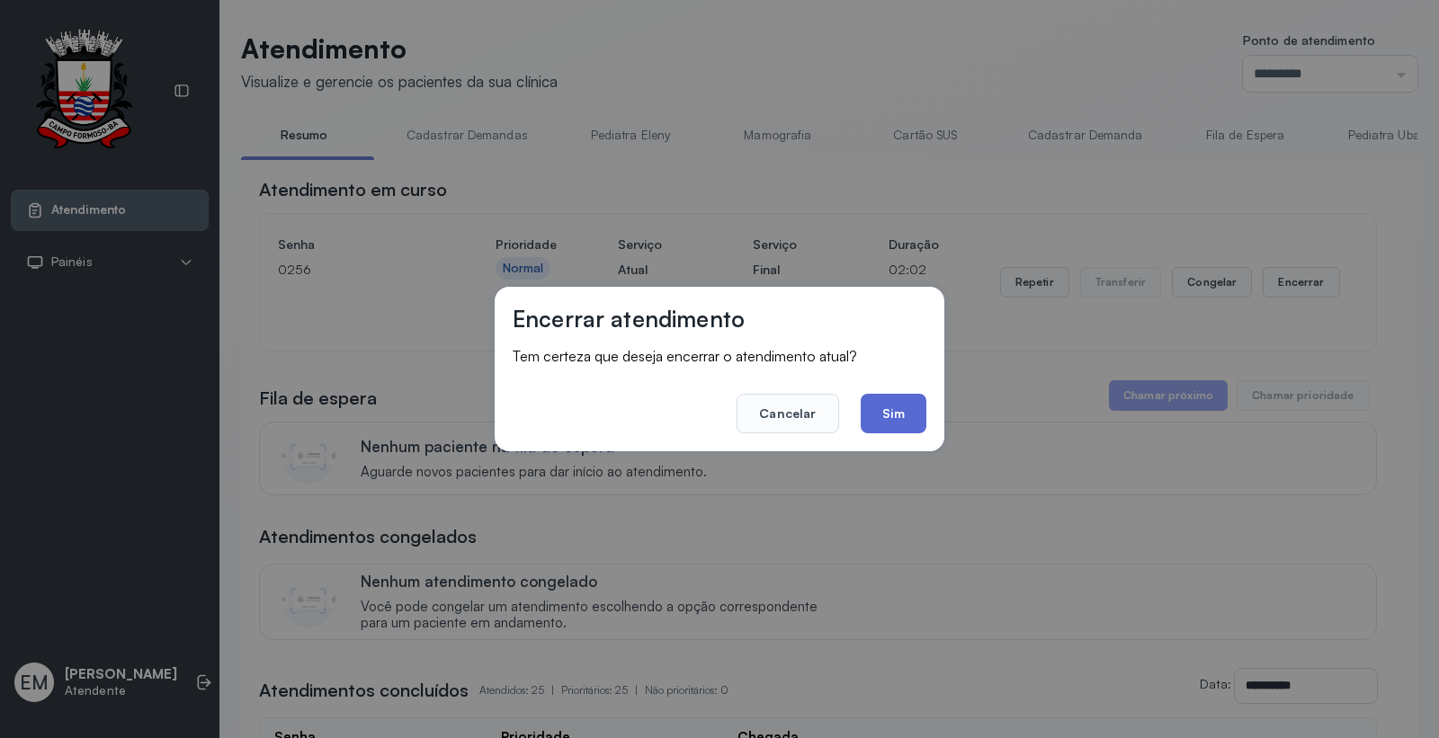
click at [890, 401] on button "Sim" at bounding box center [894, 414] width 66 height 40
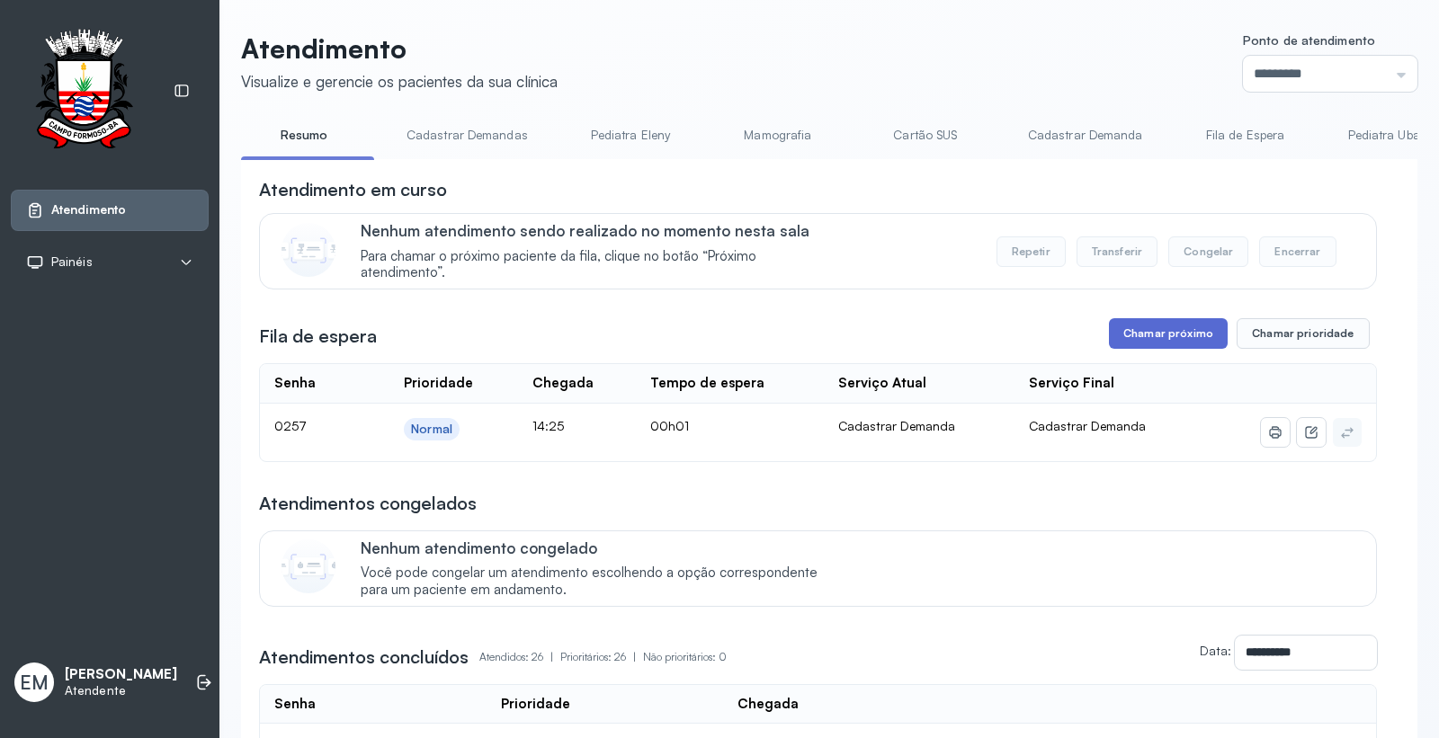
click at [1157, 346] on button "Chamar próximo" at bounding box center [1168, 333] width 119 height 31
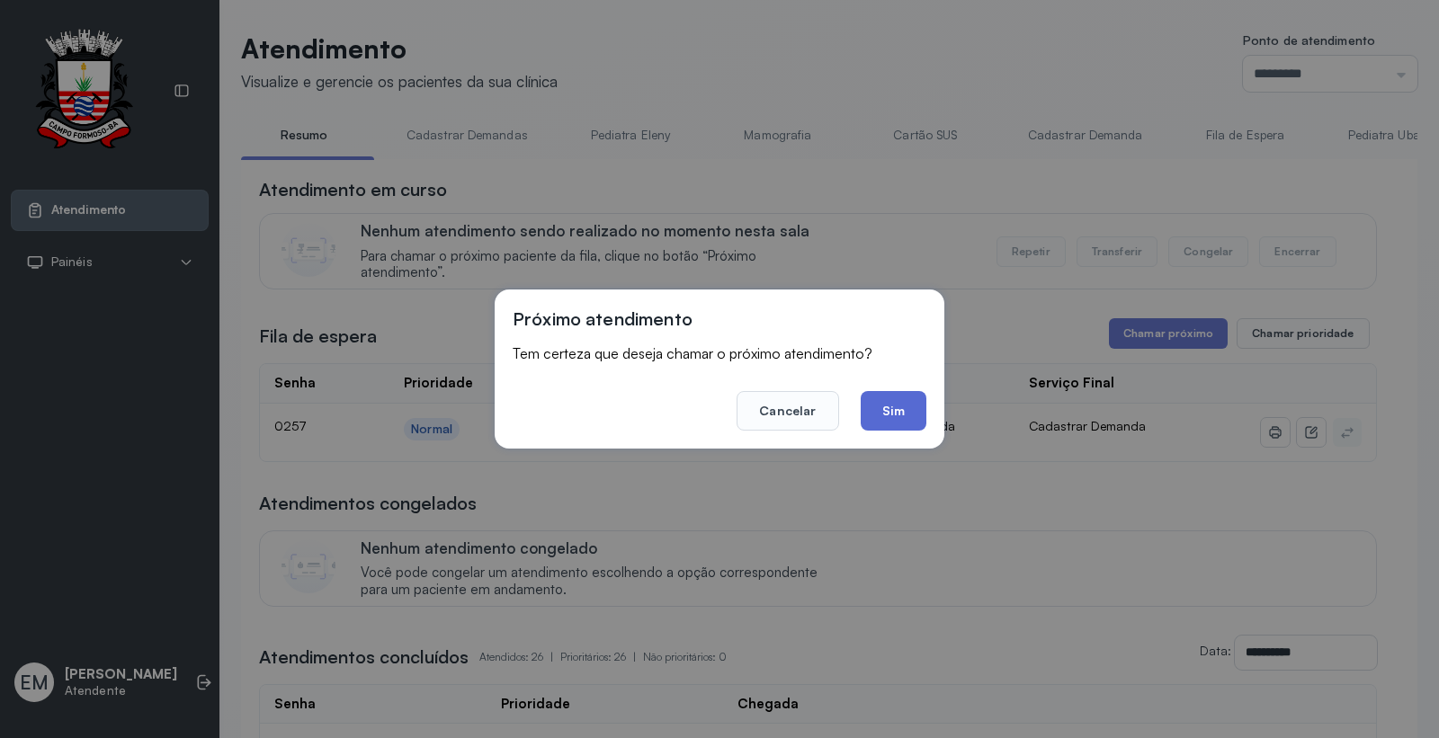
click at [915, 415] on button "Sim" at bounding box center [894, 411] width 66 height 40
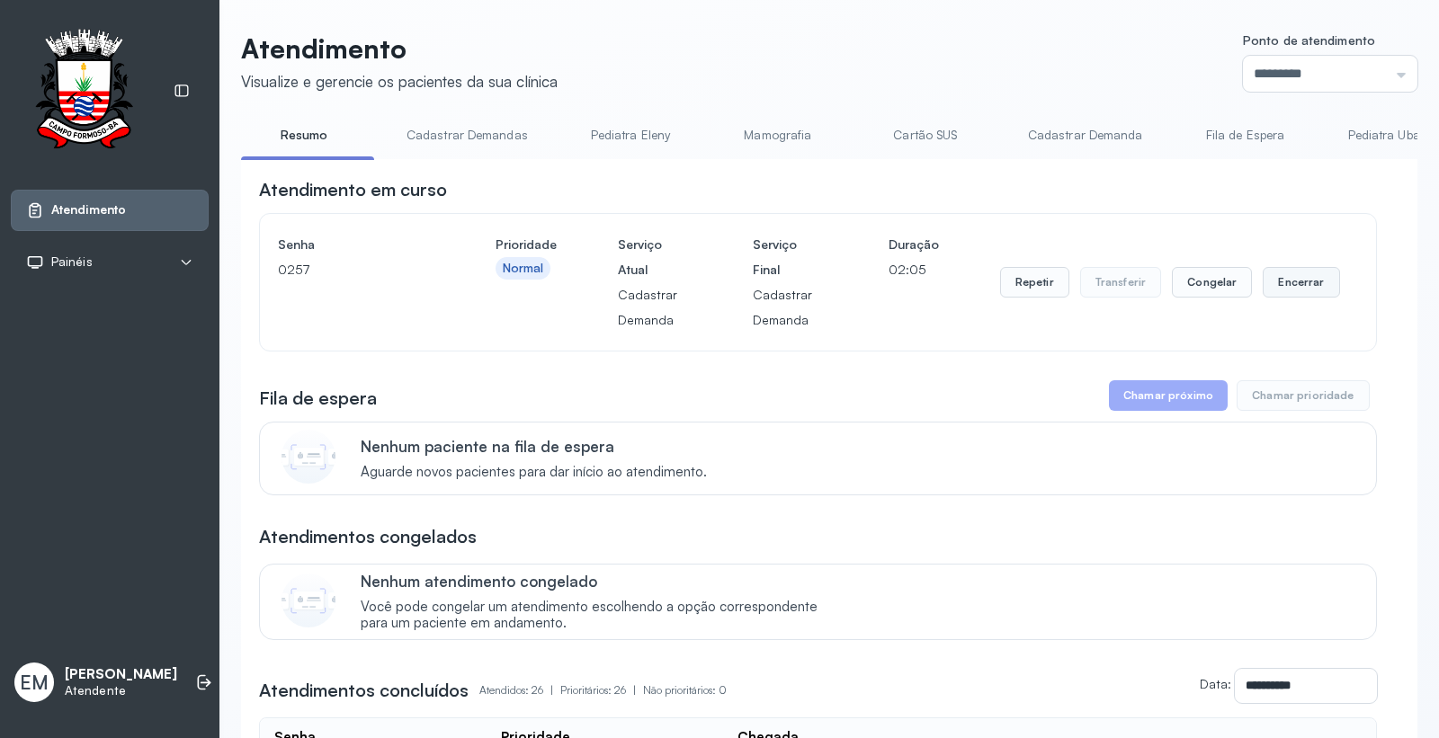
click at [1313, 281] on button "Encerrar" at bounding box center [1301, 282] width 76 height 31
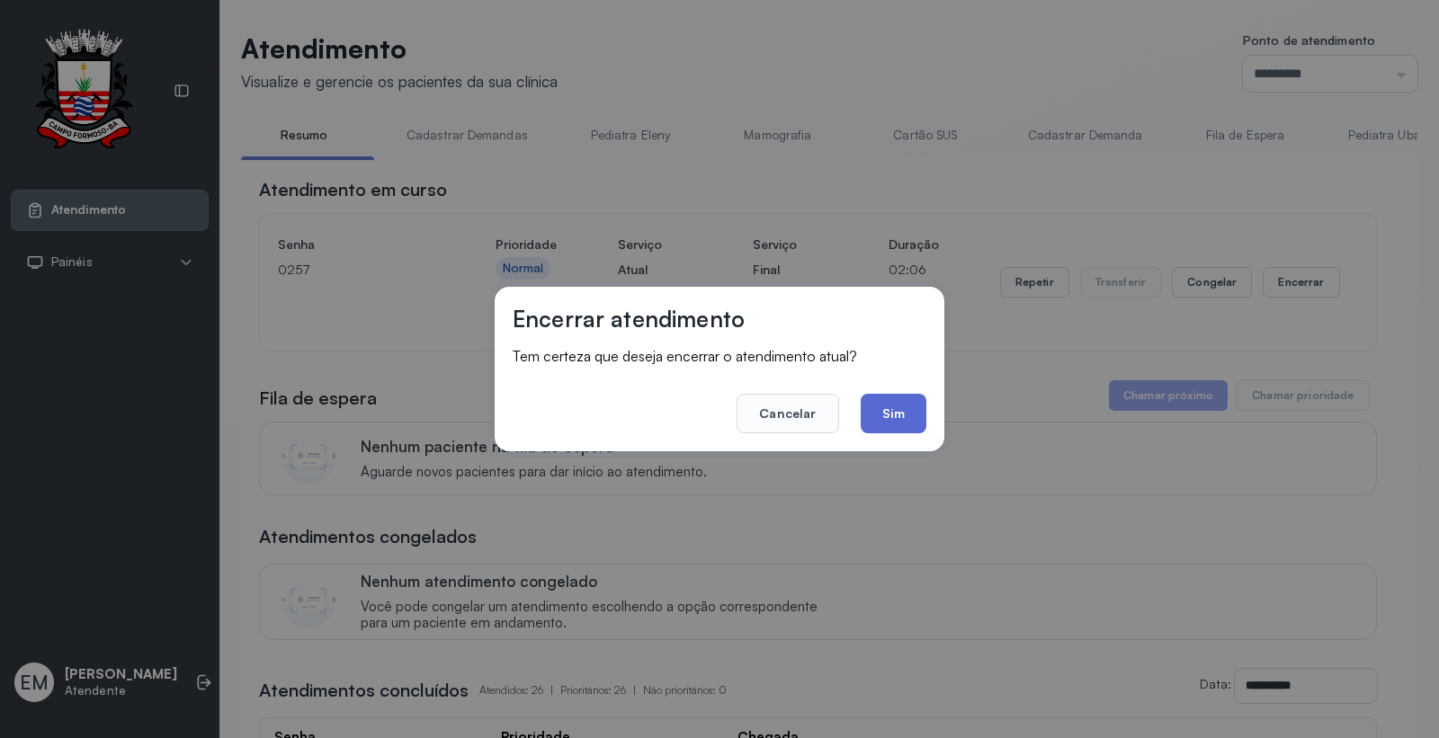
click at [906, 415] on button "Sim" at bounding box center [894, 414] width 66 height 40
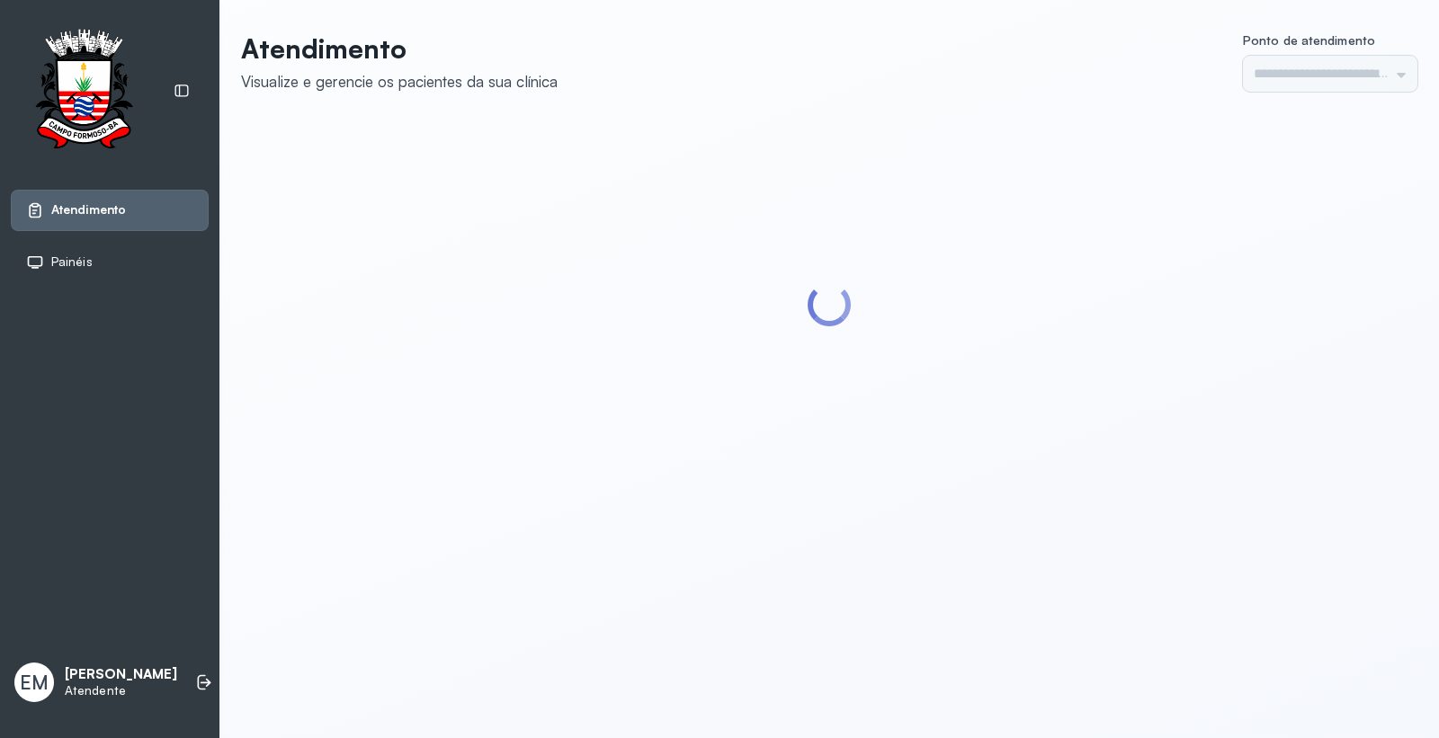
type input "*********"
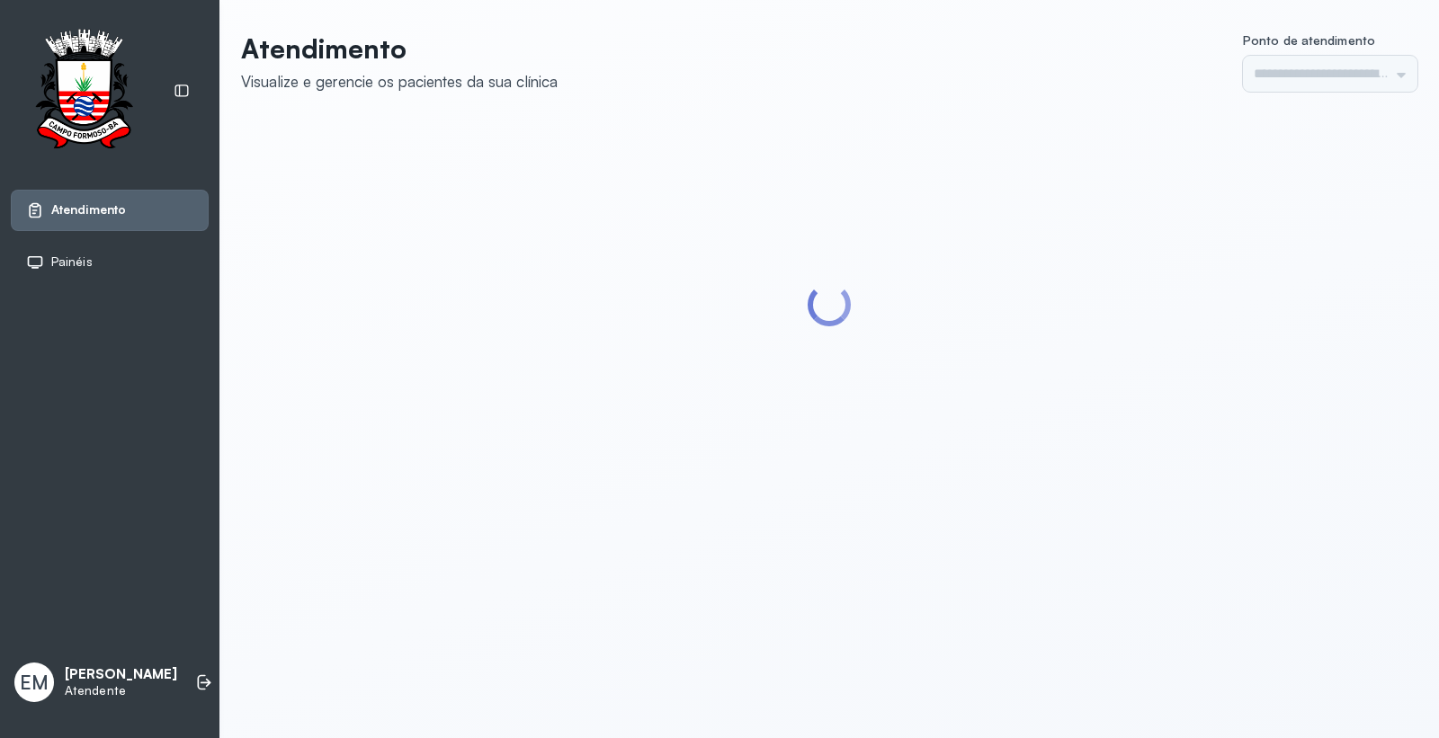
type input "*********"
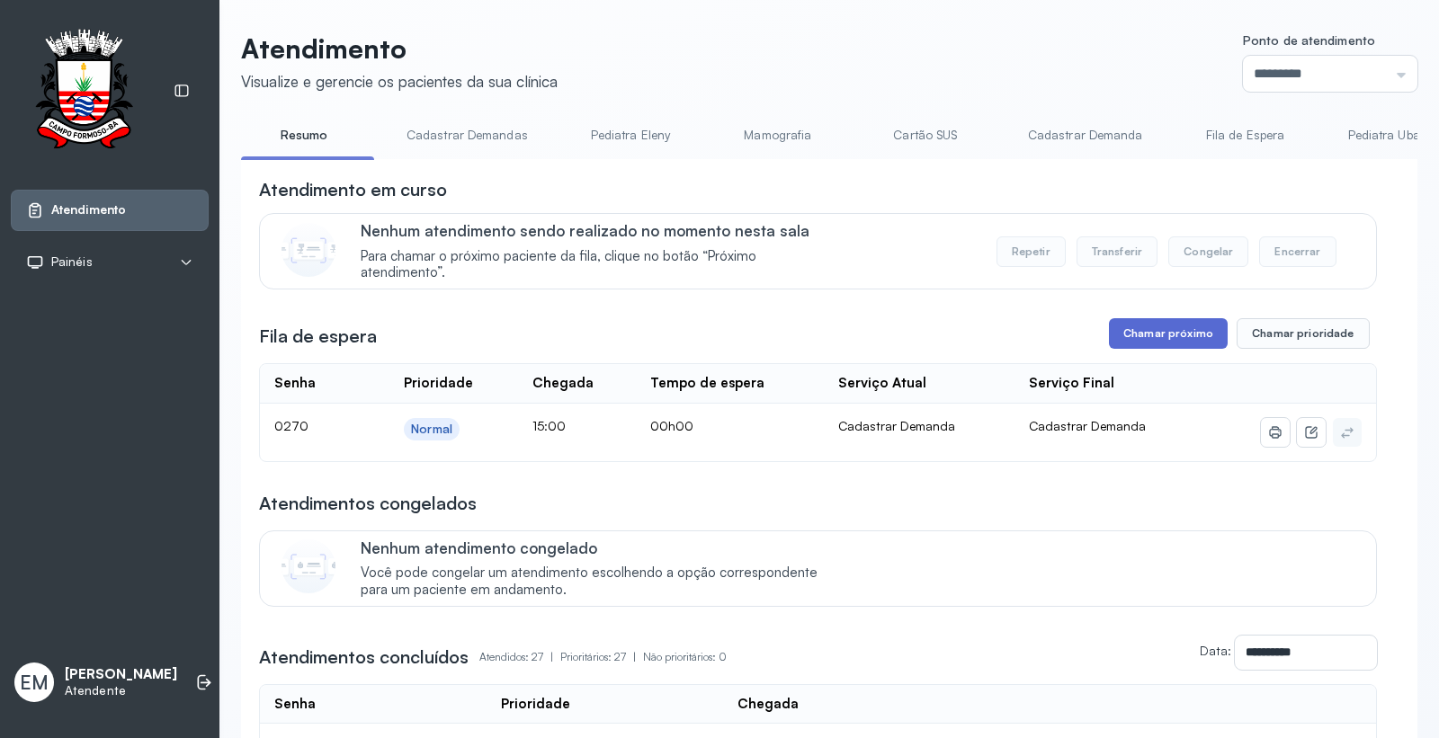
click at [1201, 328] on button "Chamar próximo" at bounding box center [1168, 333] width 119 height 31
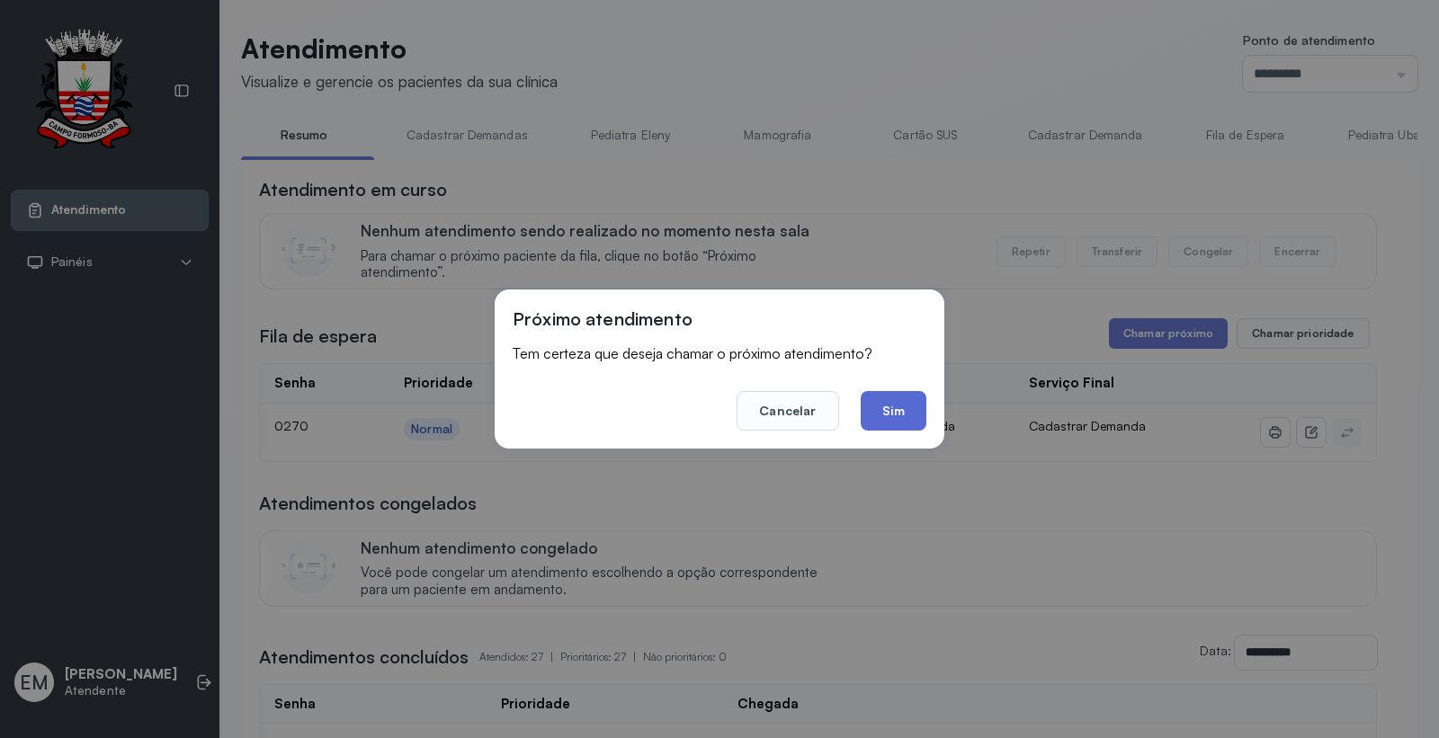
click at [899, 408] on button "Sim" at bounding box center [894, 411] width 66 height 40
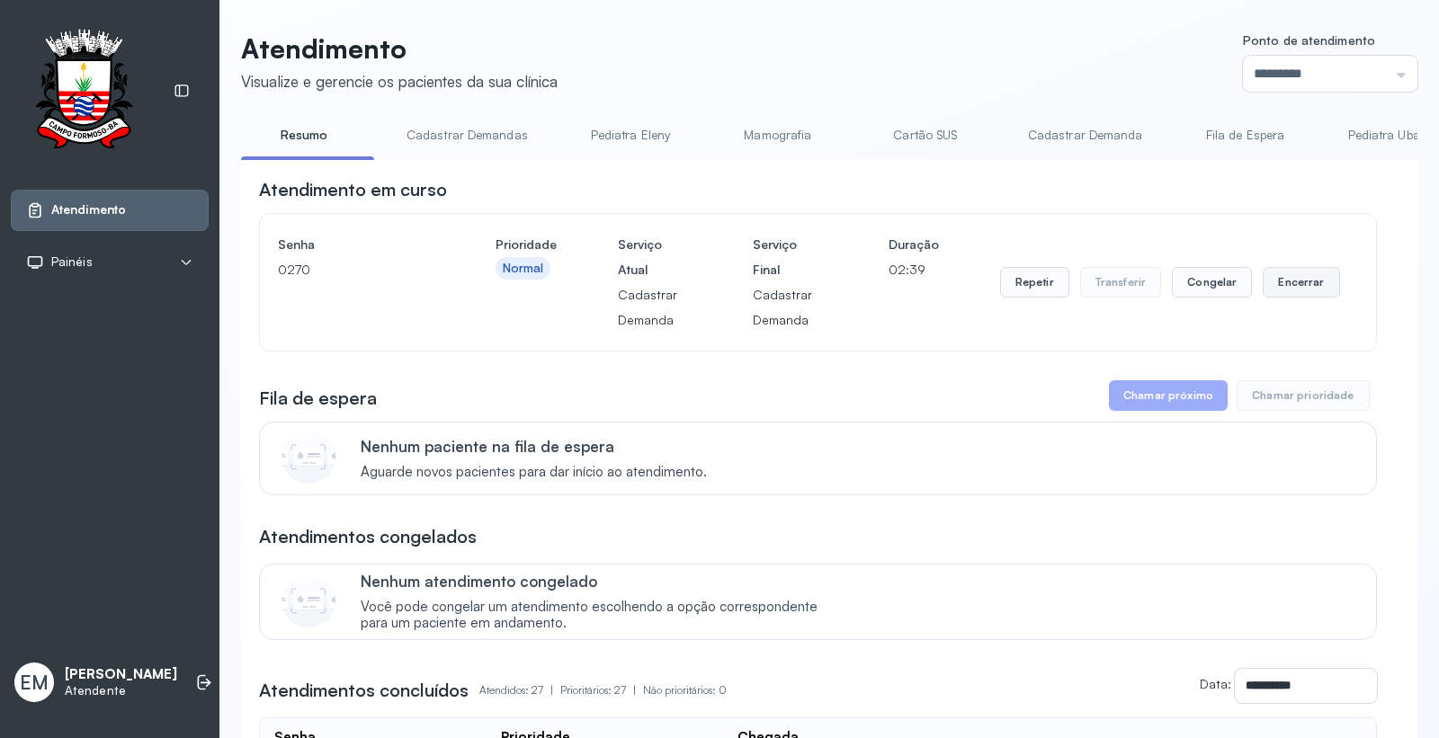
click at [1300, 275] on button "Encerrar" at bounding box center [1301, 282] width 76 height 31
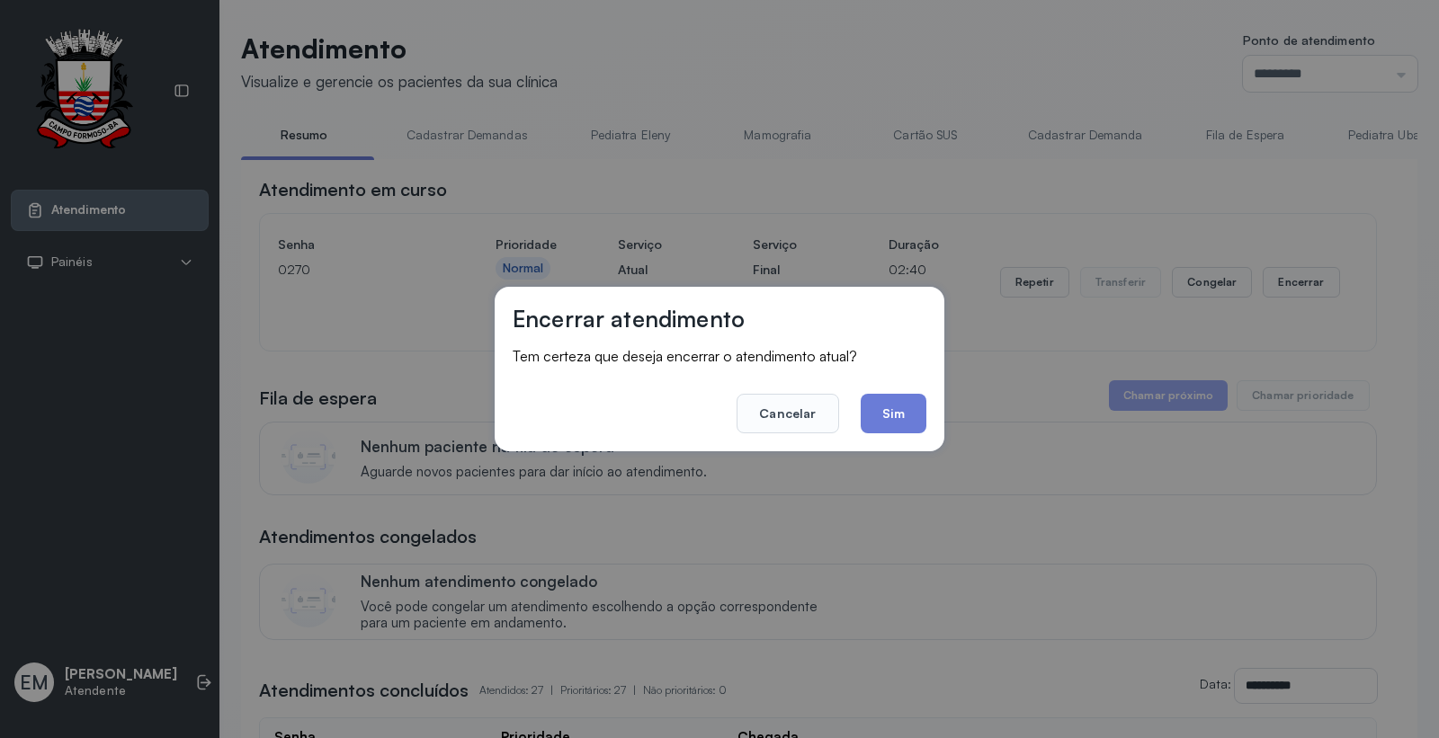
click at [872, 388] on footer "Cancelar Sim" at bounding box center [720, 401] width 414 height 65
click at [881, 400] on button "Sim" at bounding box center [894, 414] width 66 height 40
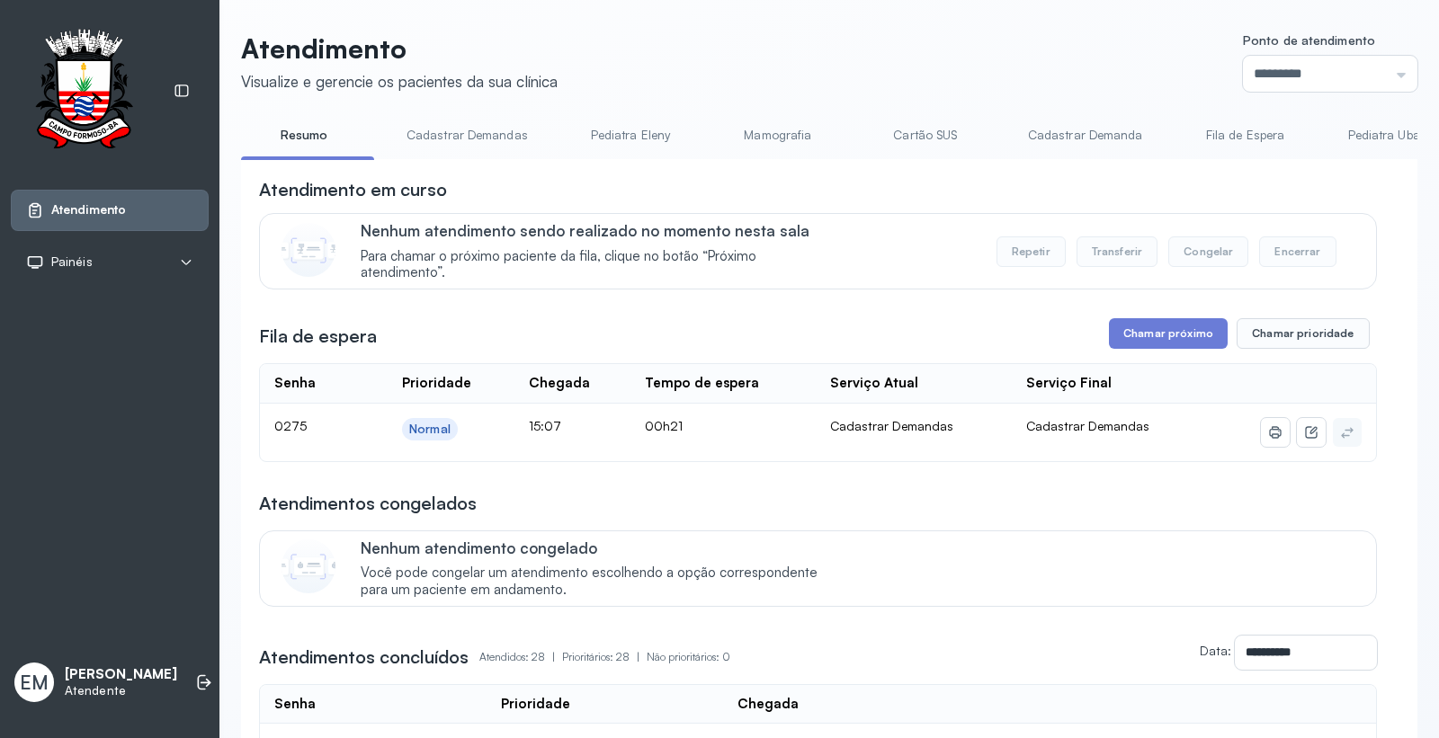
scroll to position [200, 0]
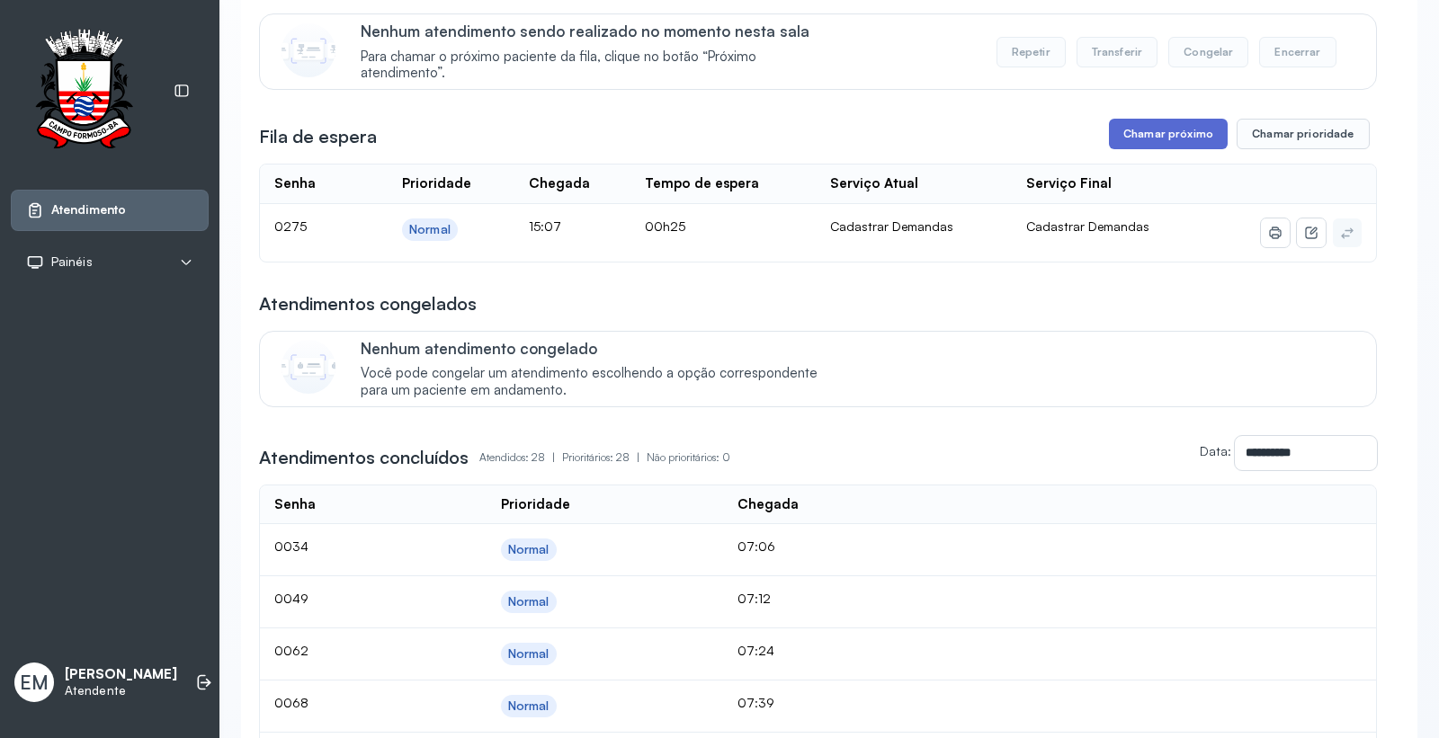
drag, startPoint x: 1196, startPoint y: 144, endPoint x: 1178, endPoint y: 154, distance: 20.5
click at [1178, 149] on button "Chamar próximo" at bounding box center [1168, 134] width 119 height 31
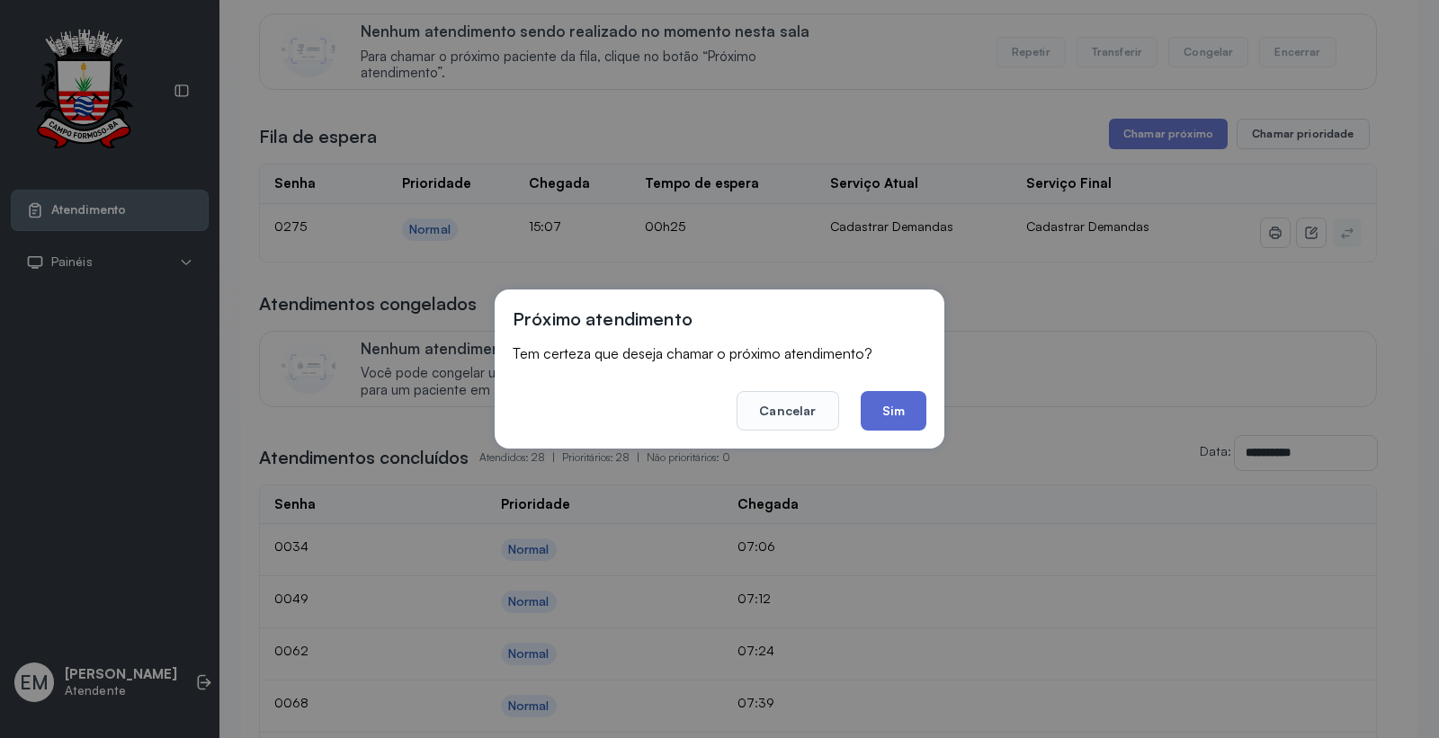
click at [915, 396] on button "Sim" at bounding box center [894, 411] width 66 height 40
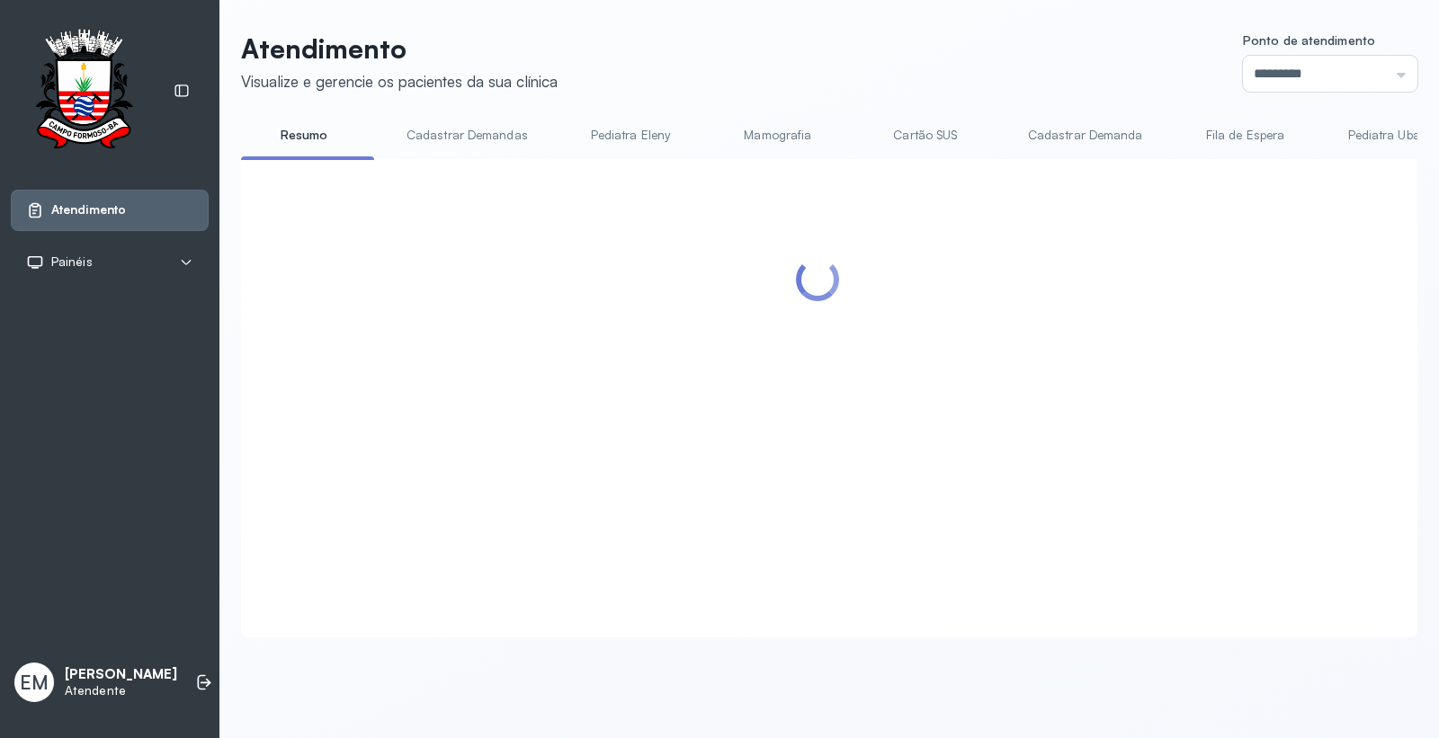
scroll to position [0, 0]
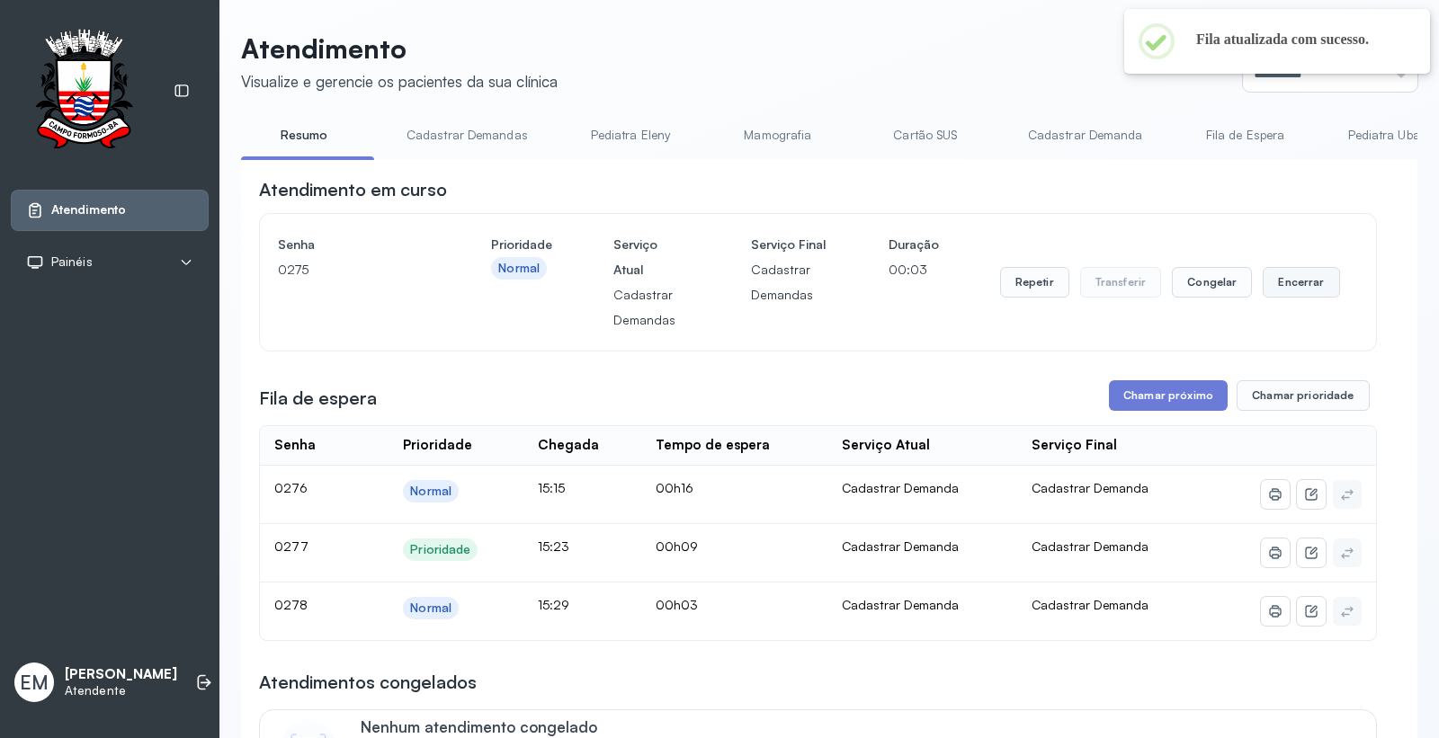
click at [1275, 293] on button "Encerrar" at bounding box center [1301, 282] width 76 height 31
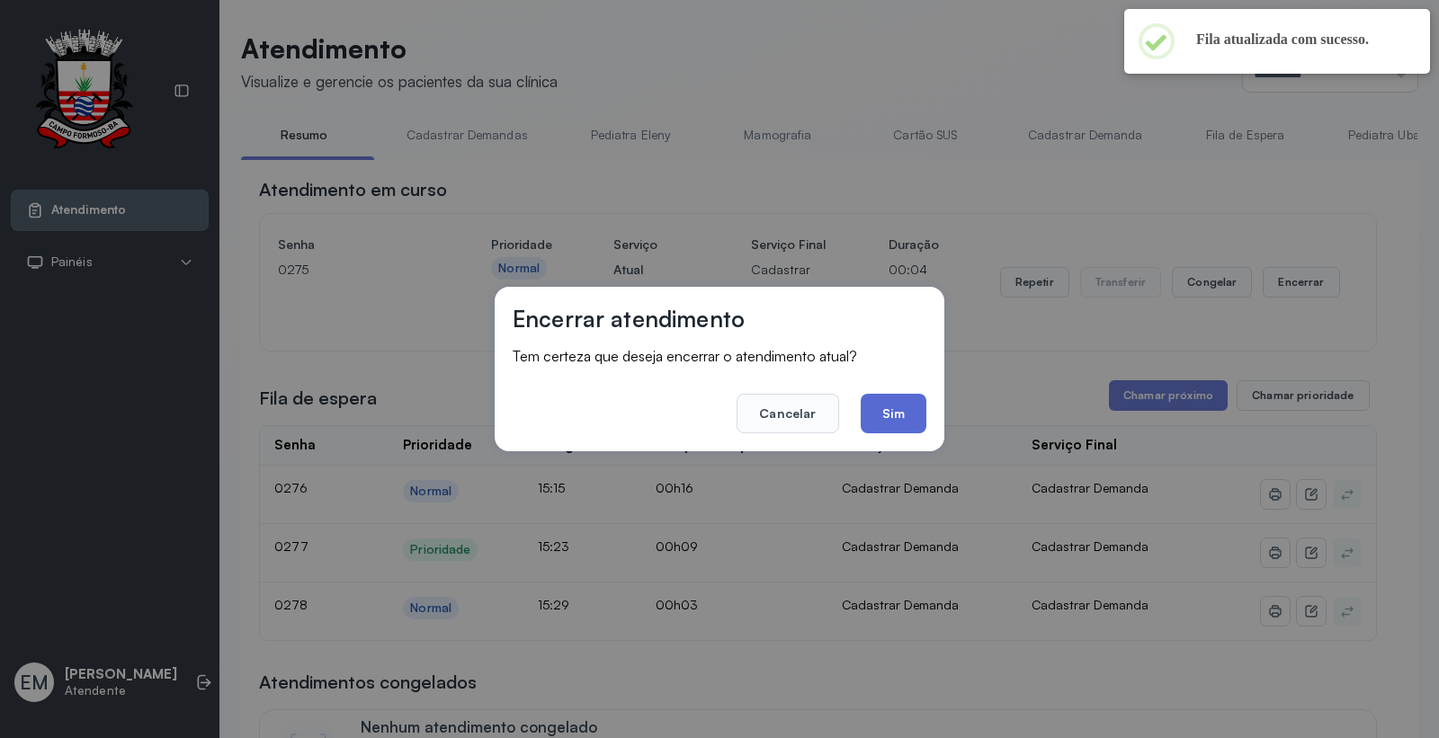
click at [876, 417] on button "Sim" at bounding box center [894, 414] width 66 height 40
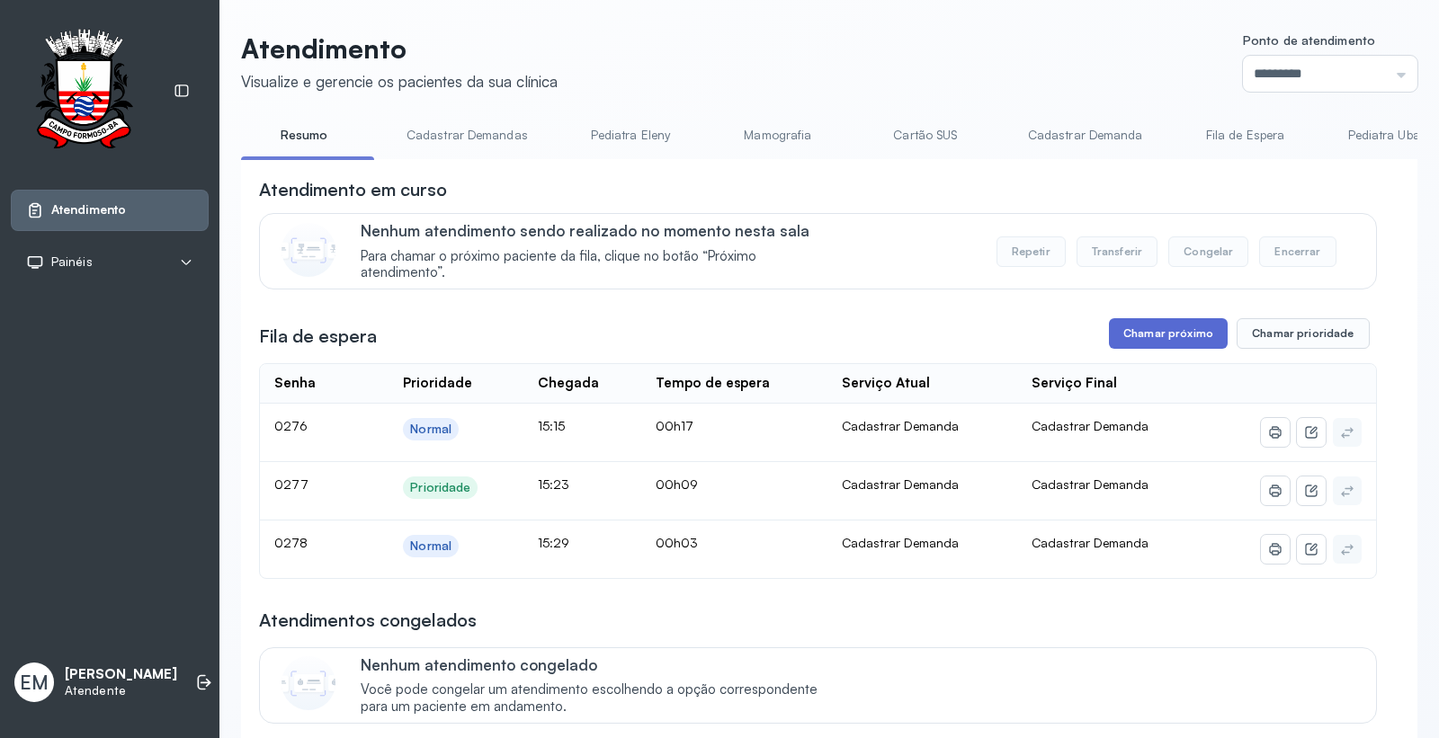
click at [1156, 333] on button "Chamar próximo" at bounding box center [1168, 333] width 119 height 31
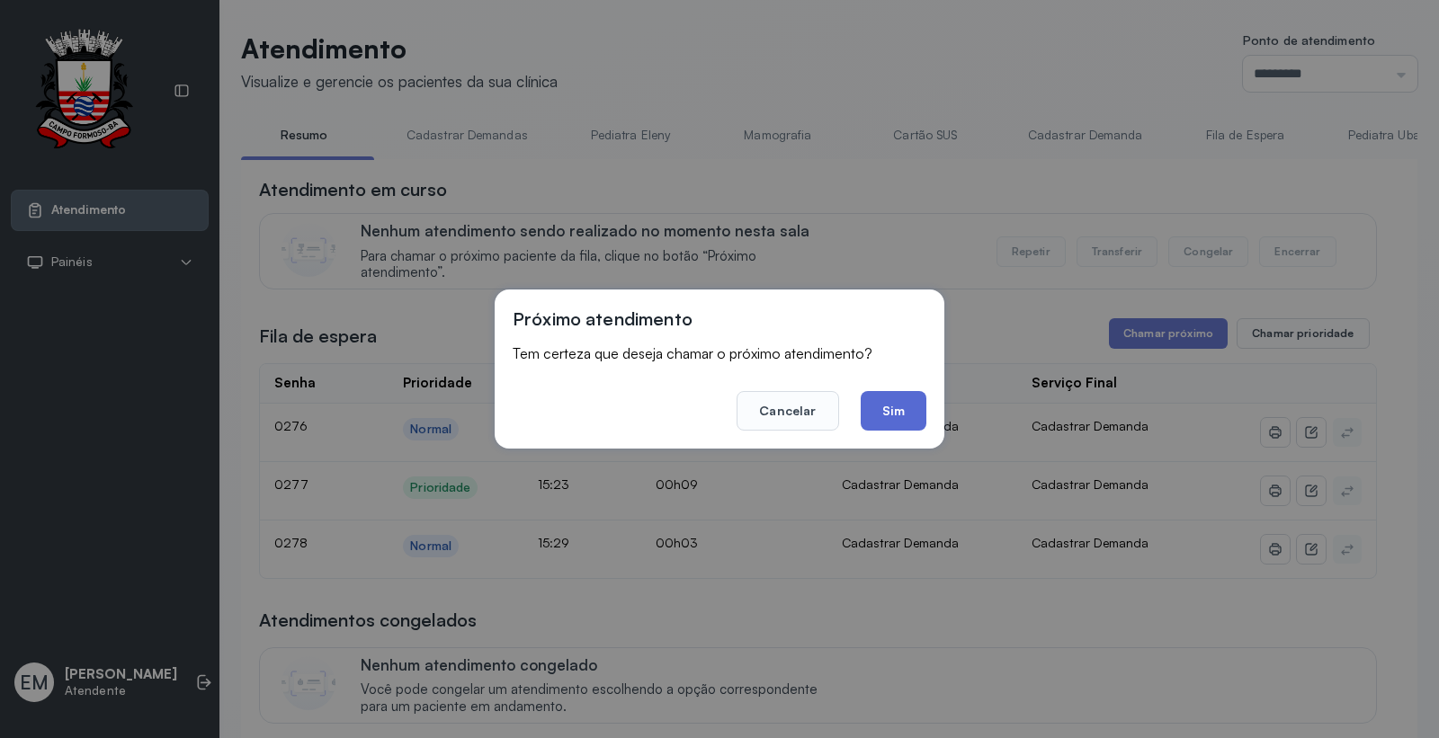
click at [882, 403] on button "Sim" at bounding box center [894, 411] width 66 height 40
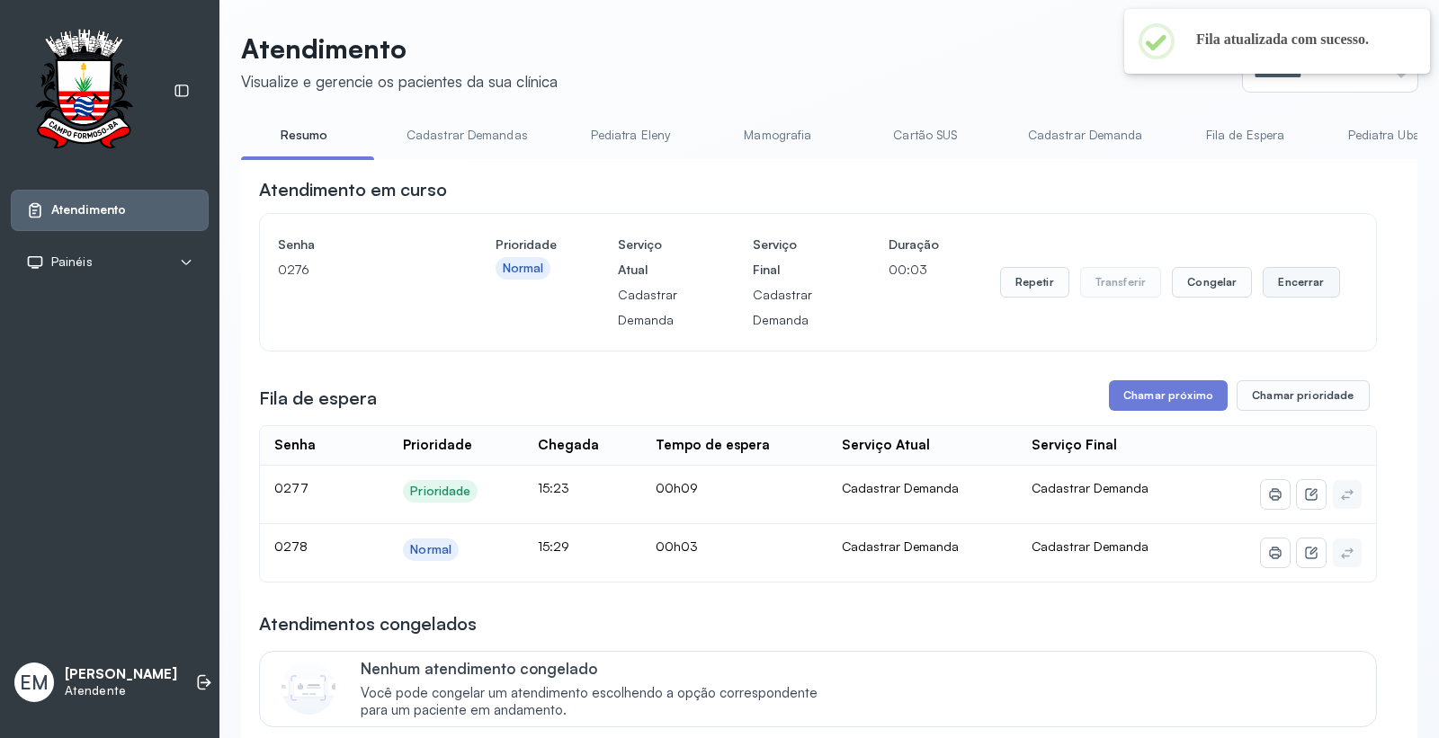
click at [1277, 282] on button "Encerrar" at bounding box center [1301, 282] width 76 height 31
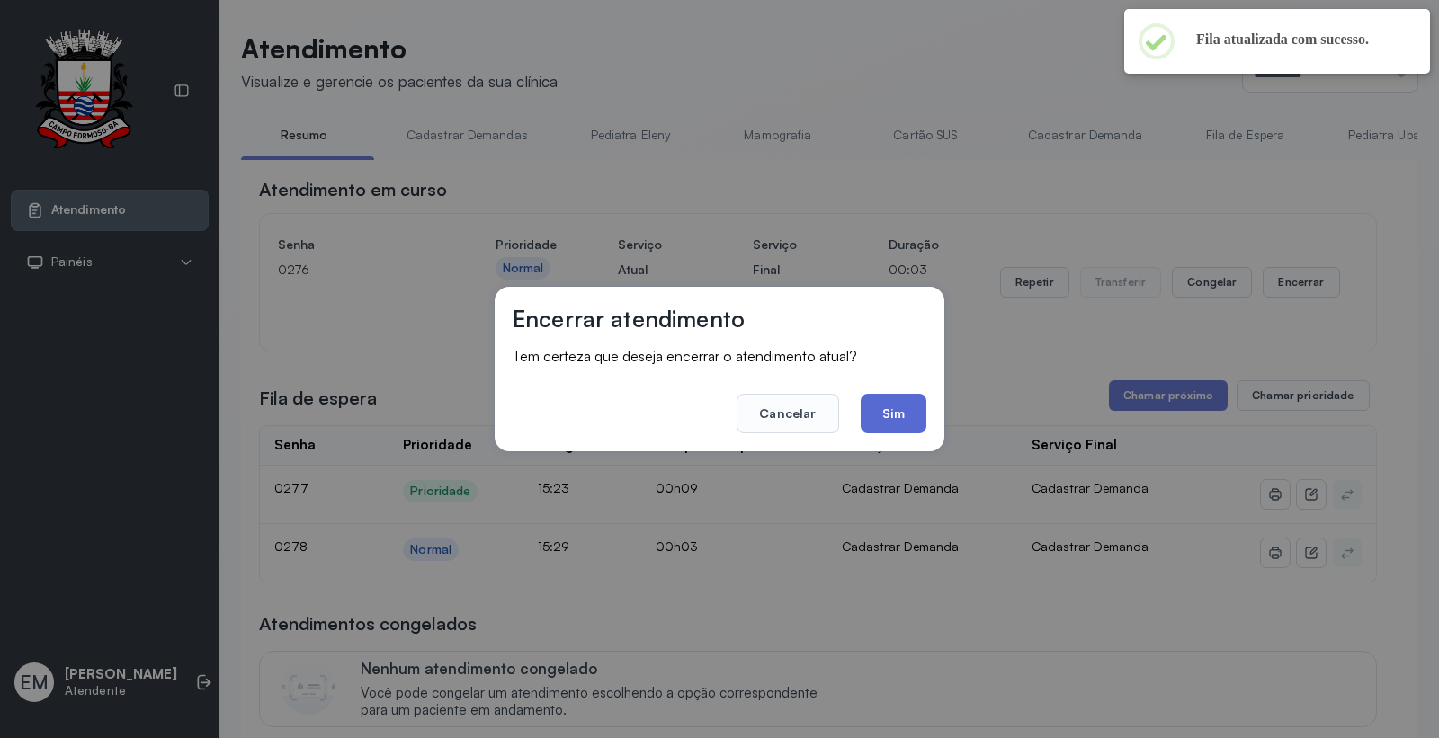
click at [912, 394] on button "Sim" at bounding box center [894, 414] width 66 height 40
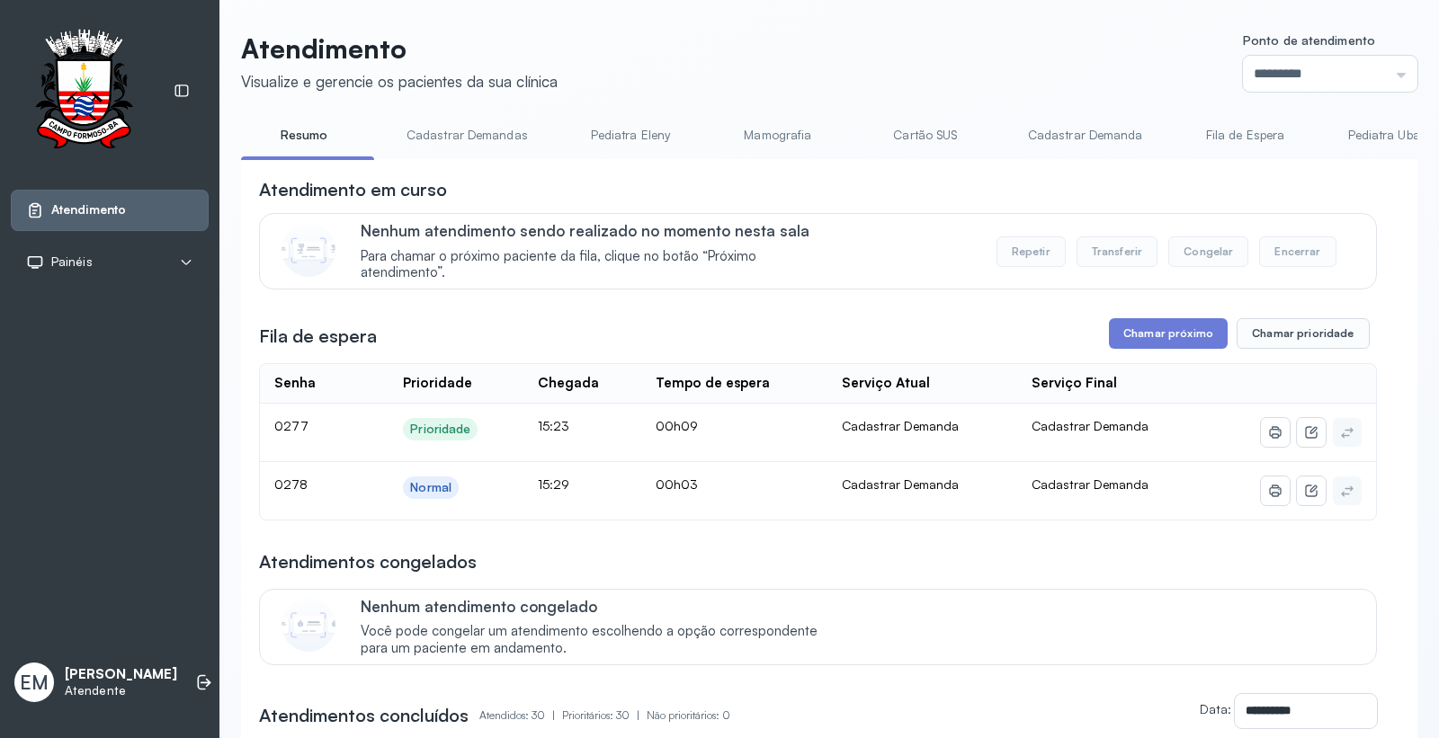
click at [1147, 330] on button "Chamar próximo" at bounding box center [1168, 333] width 119 height 31
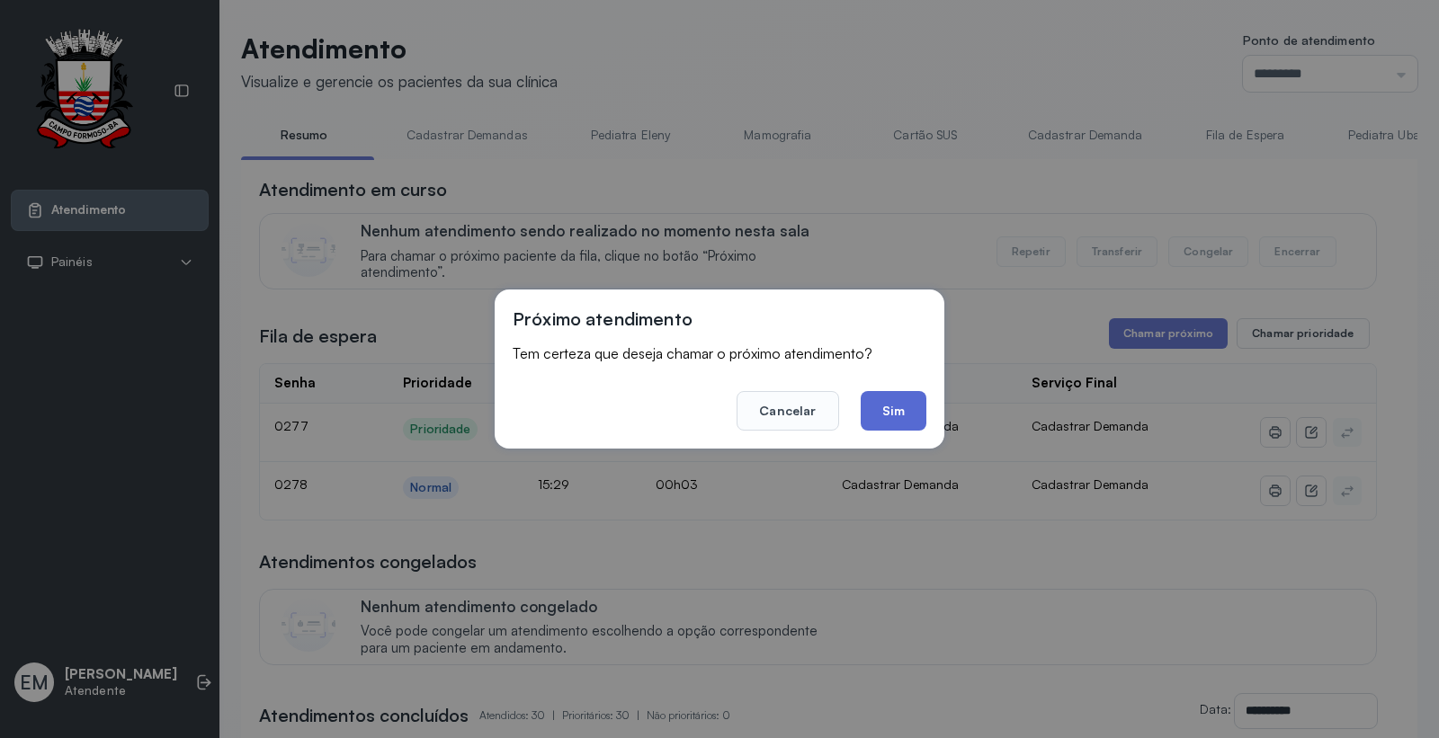
click at [900, 411] on button "Sim" at bounding box center [894, 411] width 66 height 40
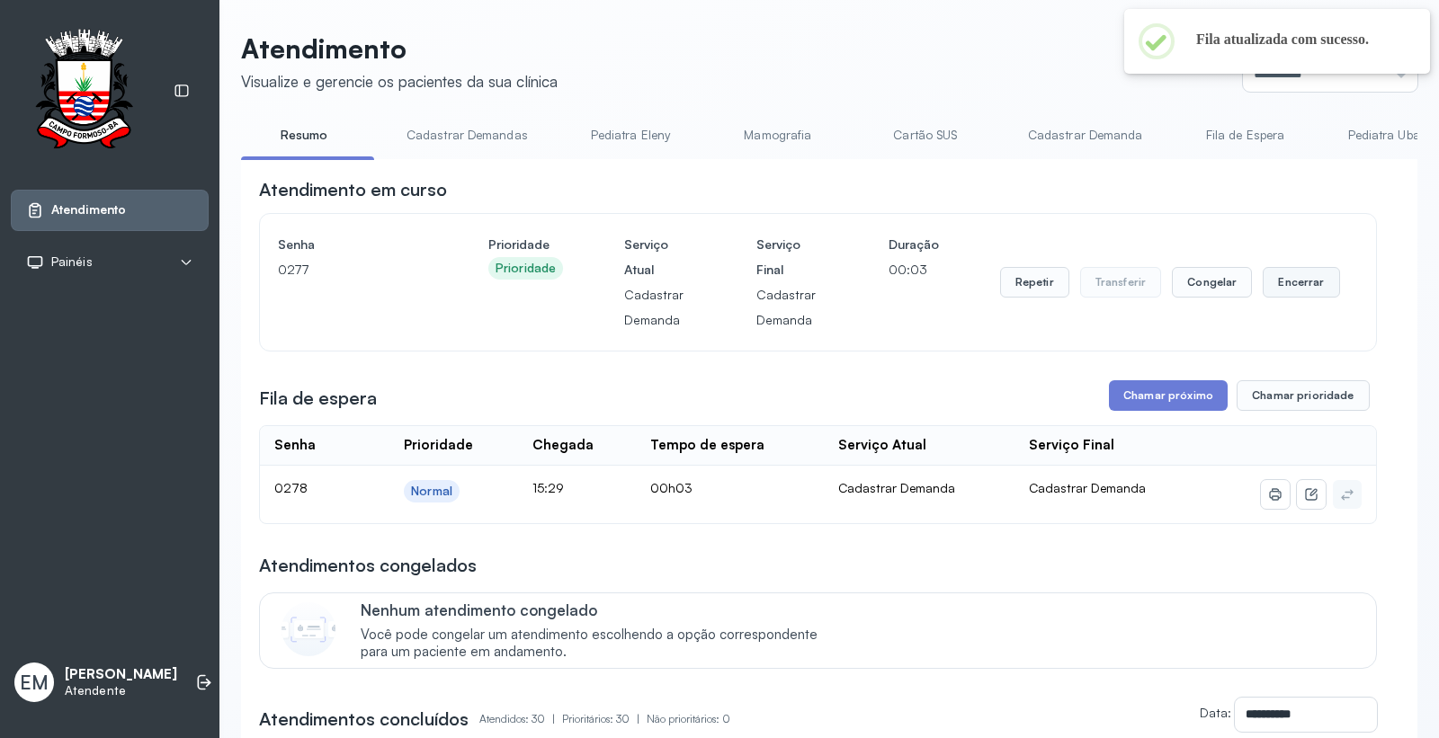
click at [1309, 282] on button "Encerrar" at bounding box center [1301, 282] width 76 height 31
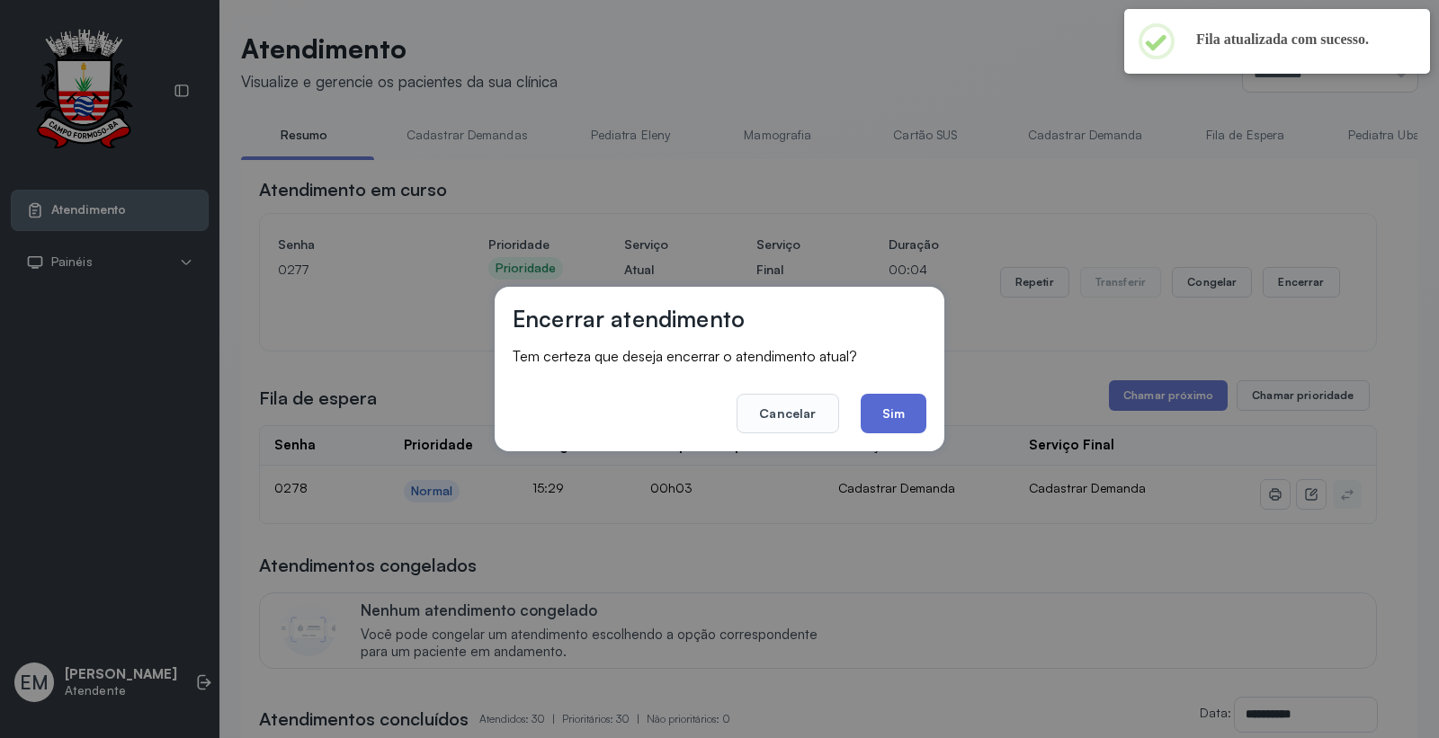
click at [910, 414] on button "Sim" at bounding box center [894, 414] width 66 height 40
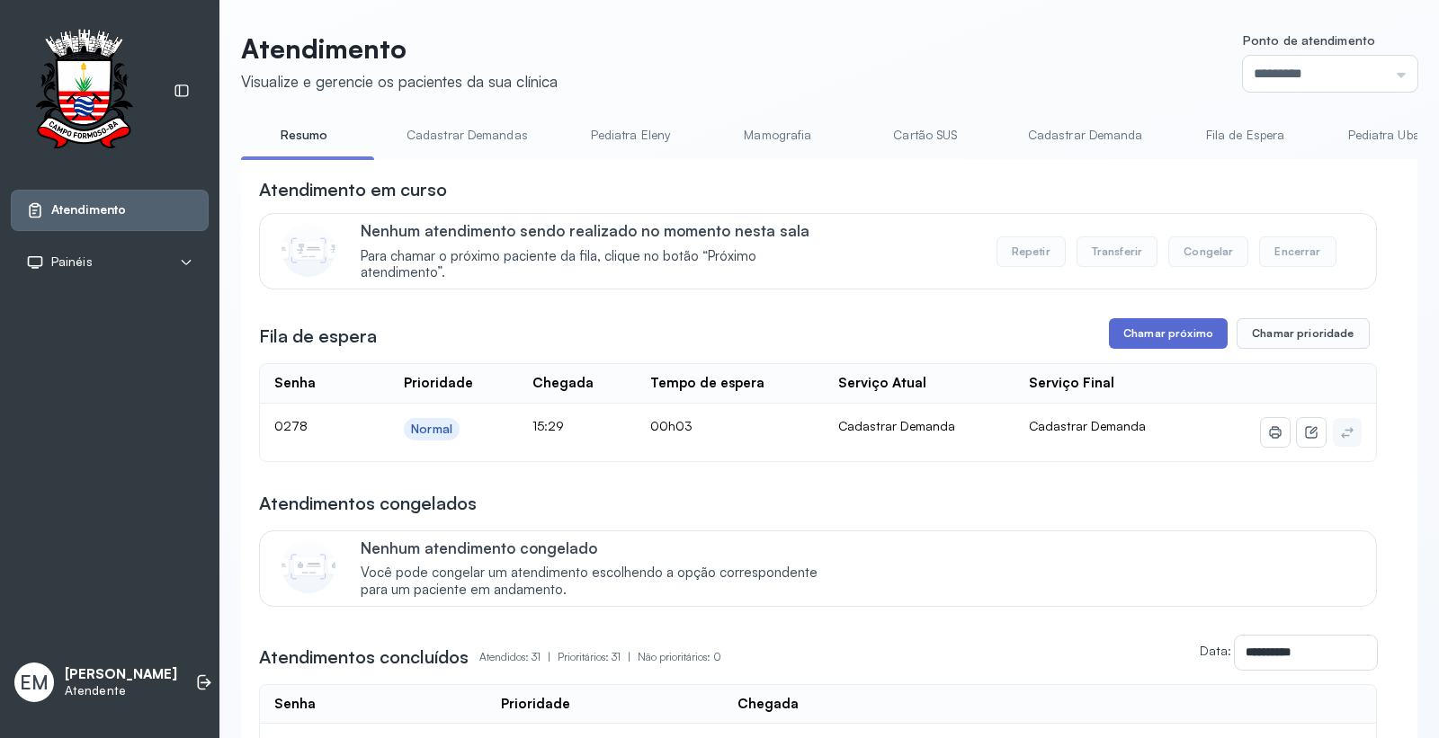
click at [1175, 345] on button "Chamar próximo" at bounding box center [1168, 333] width 119 height 31
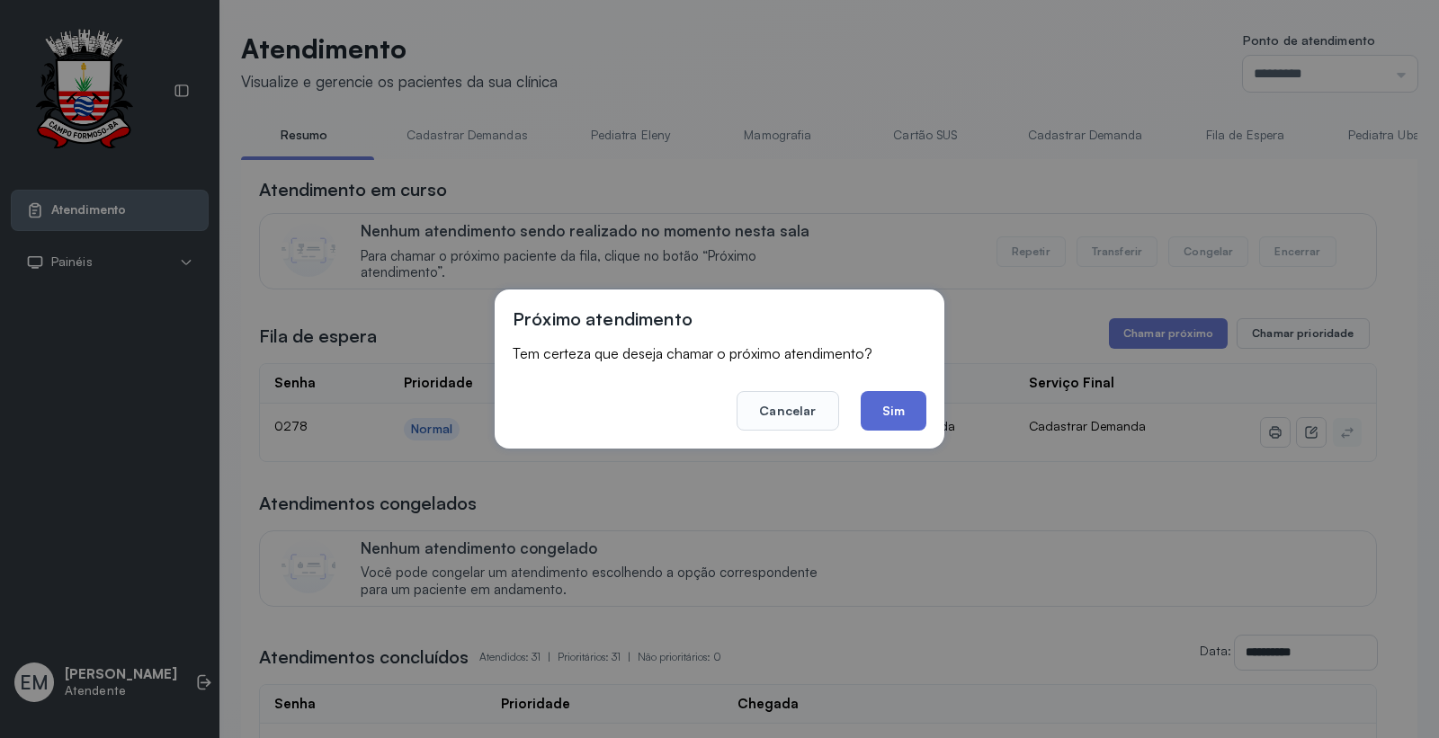
click at [900, 410] on button "Sim" at bounding box center [894, 411] width 66 height 40
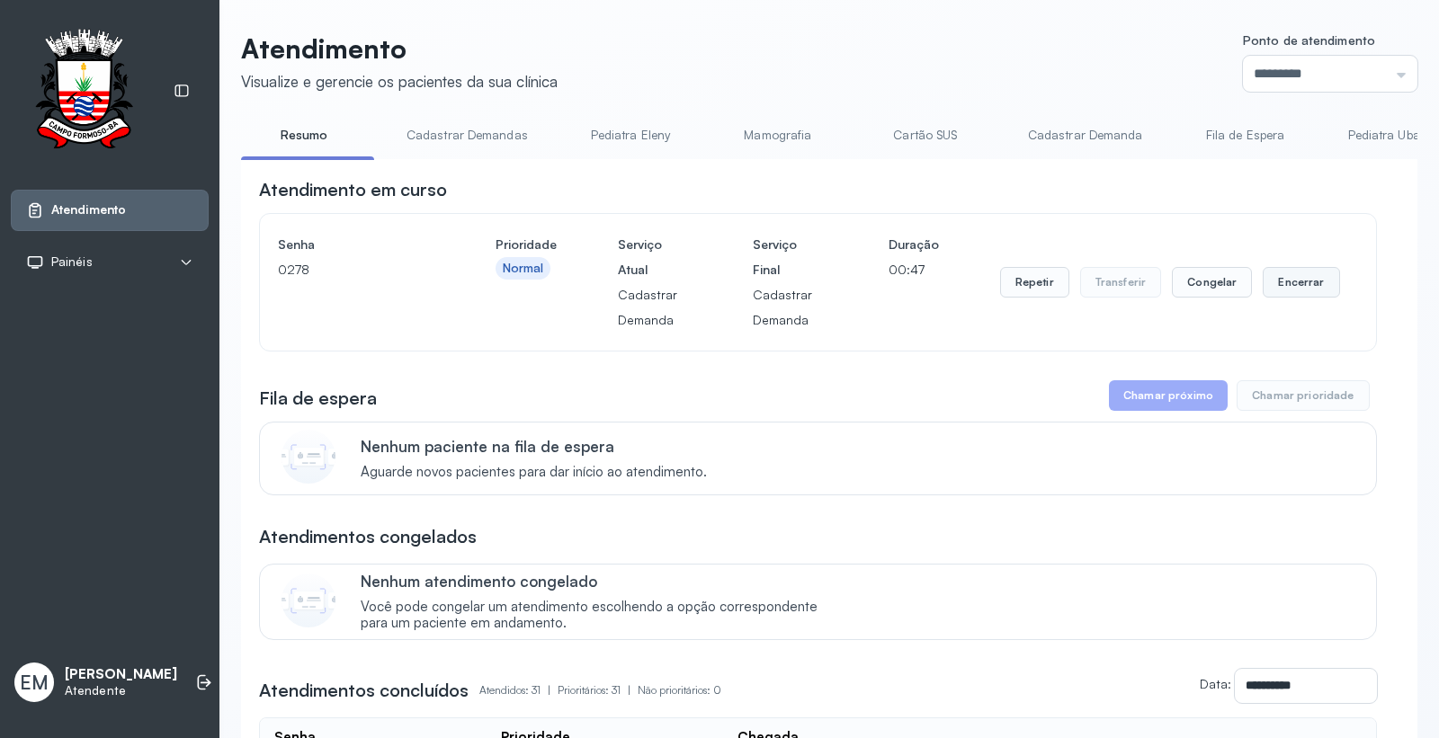
click at [1284, 291] on button "Encerrar" at bounding box center [1301, 282] width 76 height 31
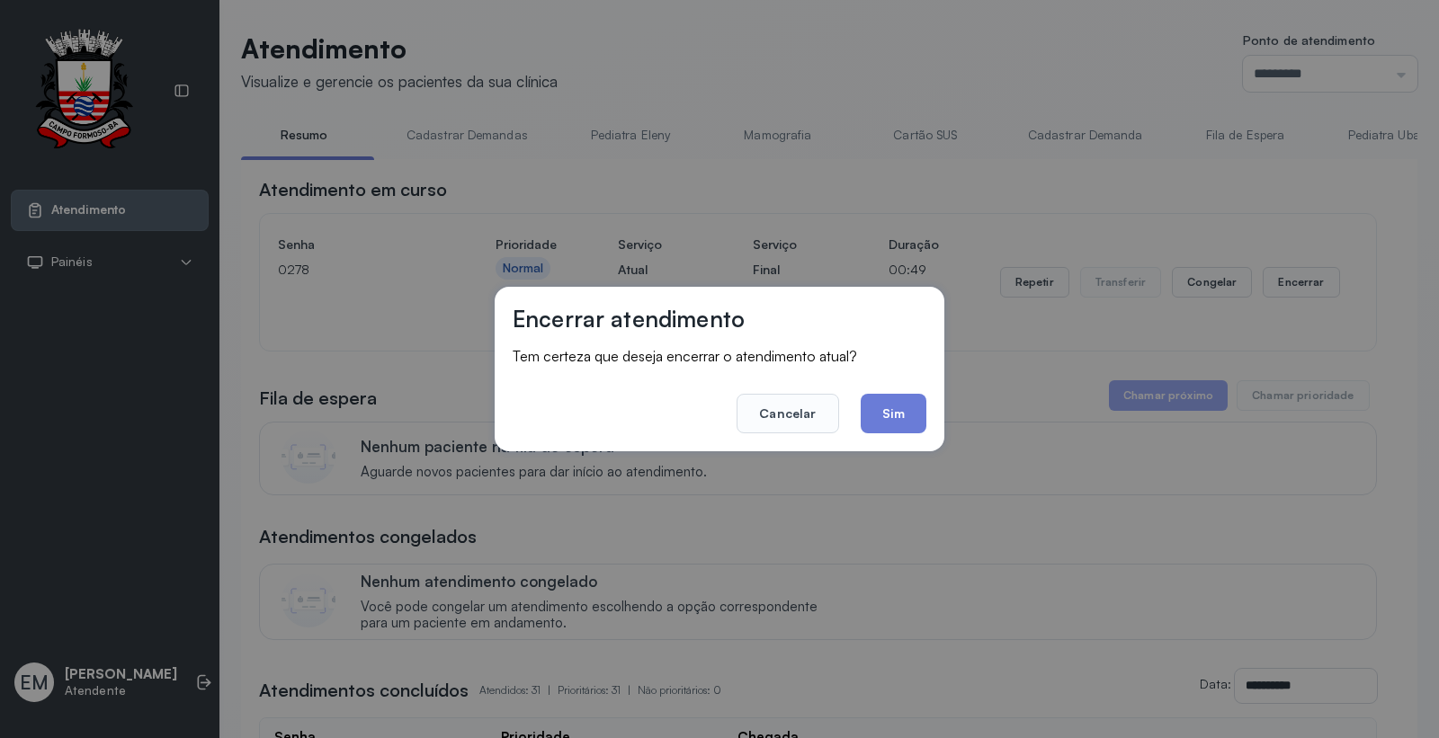
drag, startPoint x: 893, startPoint y: 419, endPoint x: 362, endPoint y: 203, distance: 573.6
click at [886, 416] on button "Sim" at bounding box center [894, 414] width 66 height 40
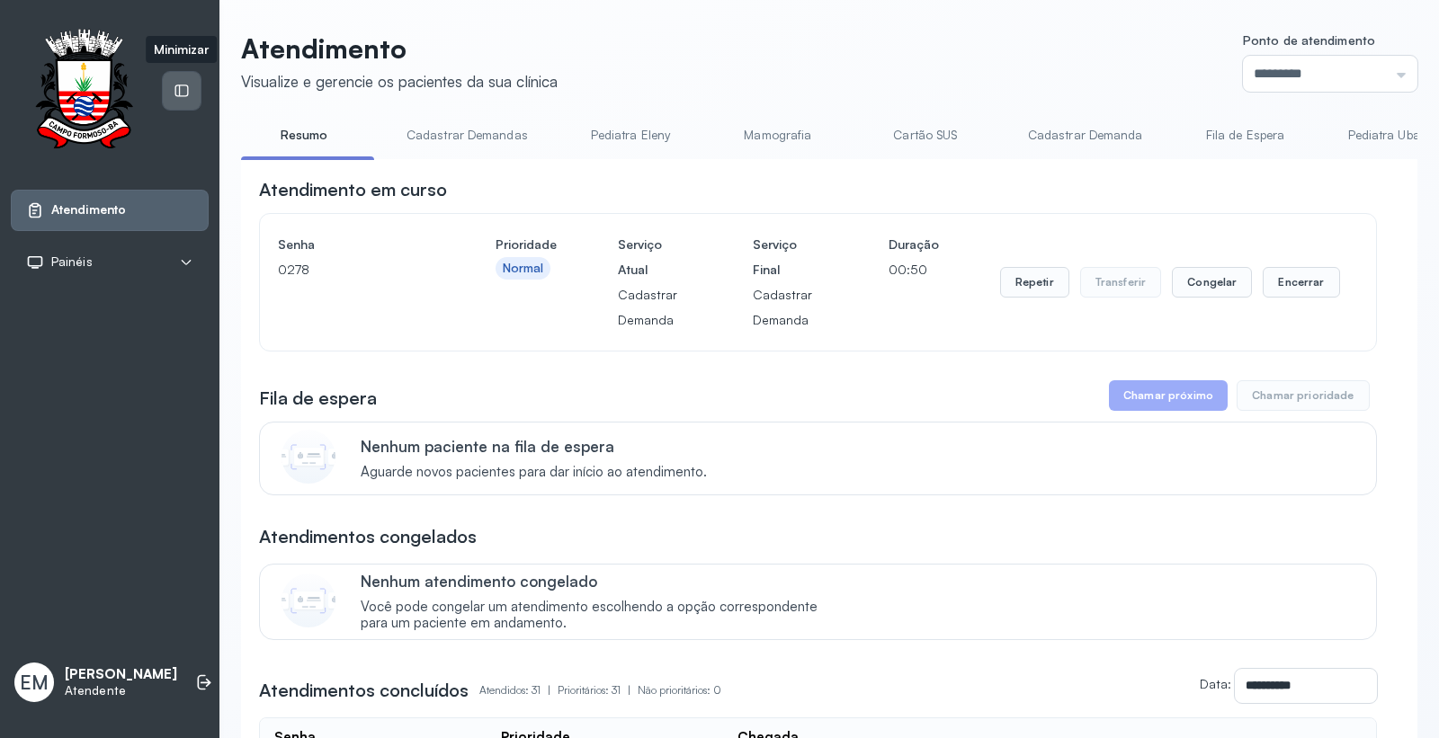
click at [182, 87] on icon at bounding box center [182, 91] width 16 height 16
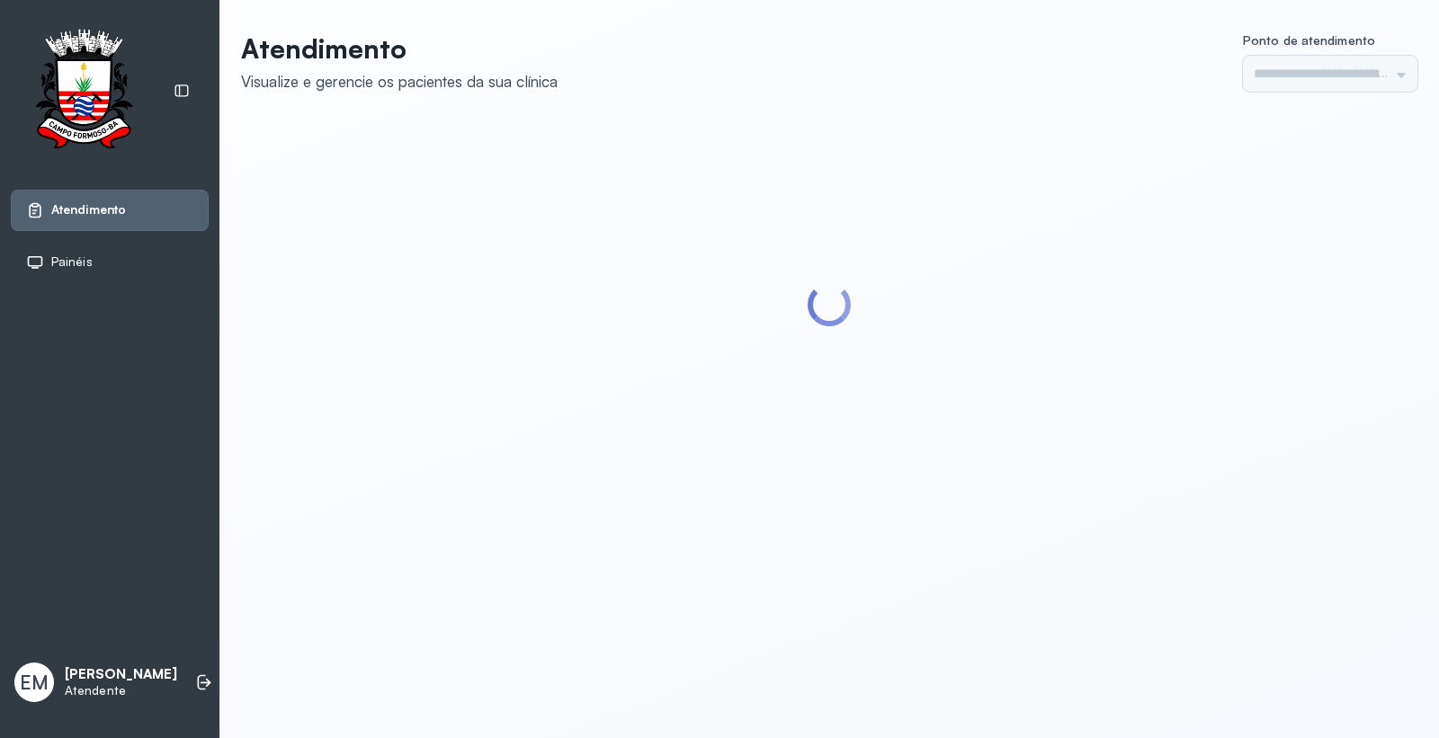
type input "*********"
